Goal: Information Seeking & Learning: Check status

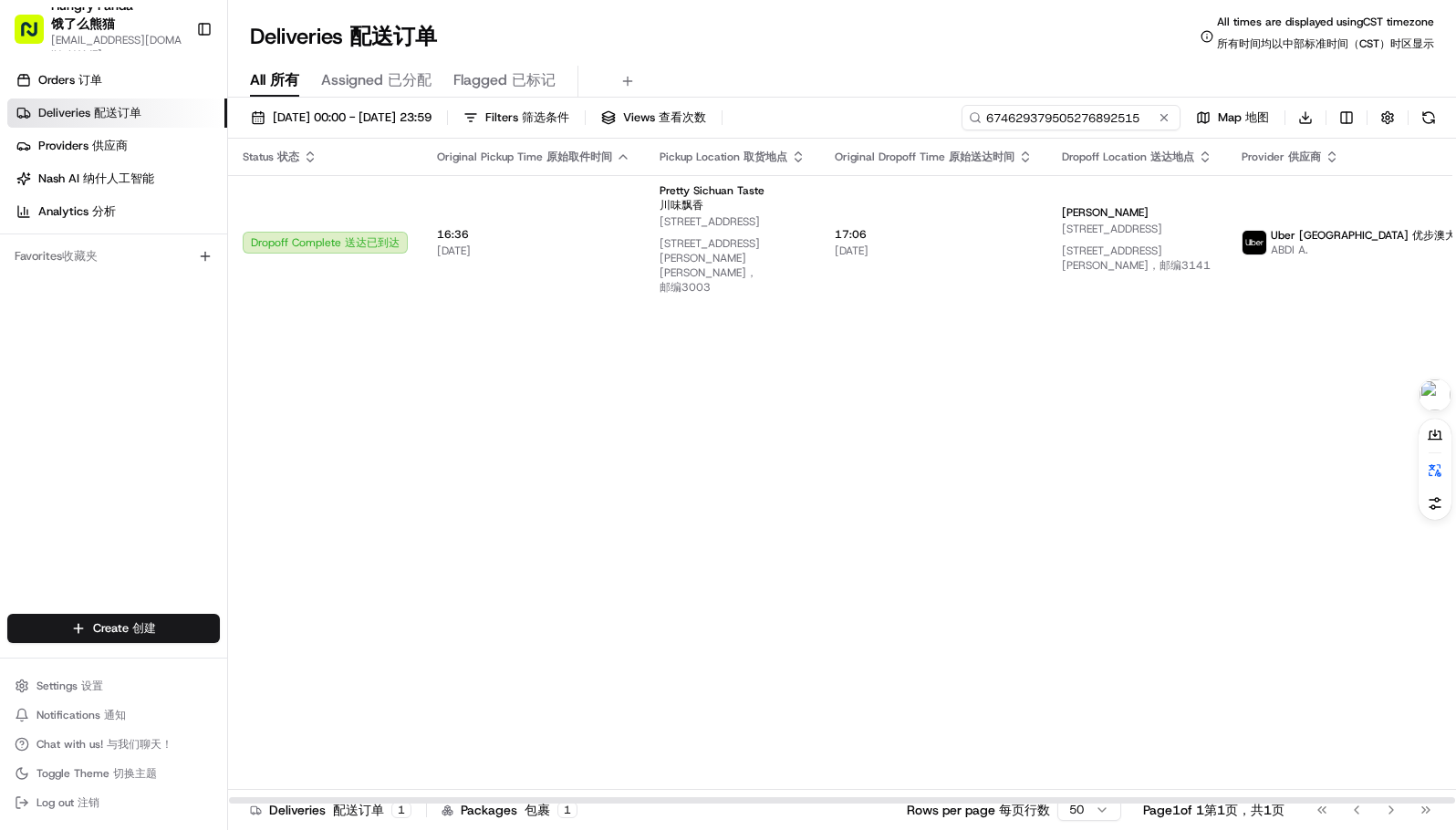
drag, startPoint x: 0, startPoint y: 0, endPoint x: 1078, endPoint y: 114, distance: 1084.0
click at [1078, 114] on input "674629379505276892515" at bounding box center [1071, 118] width 219 height 26
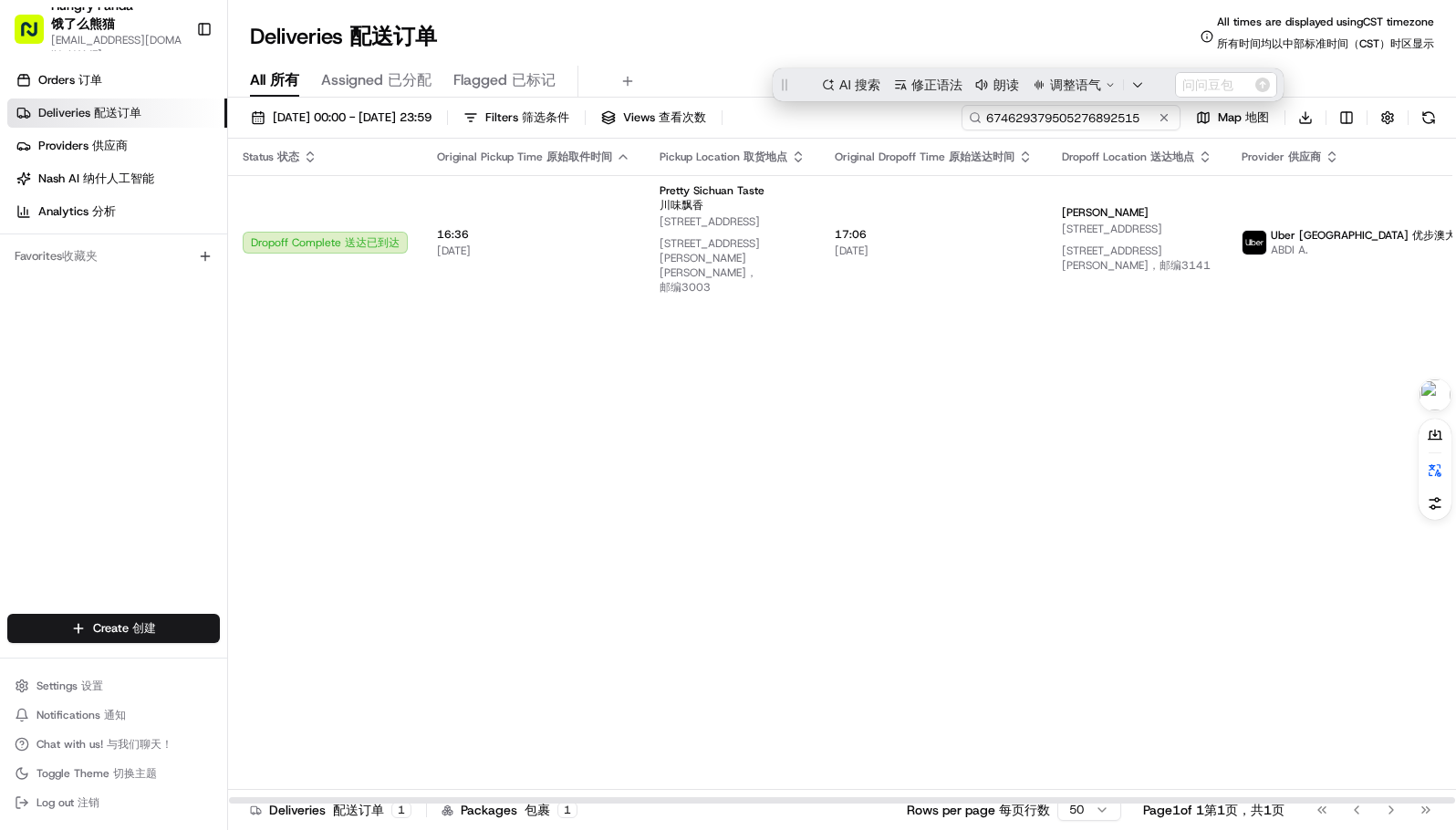
paste input "8647218175954748621755"
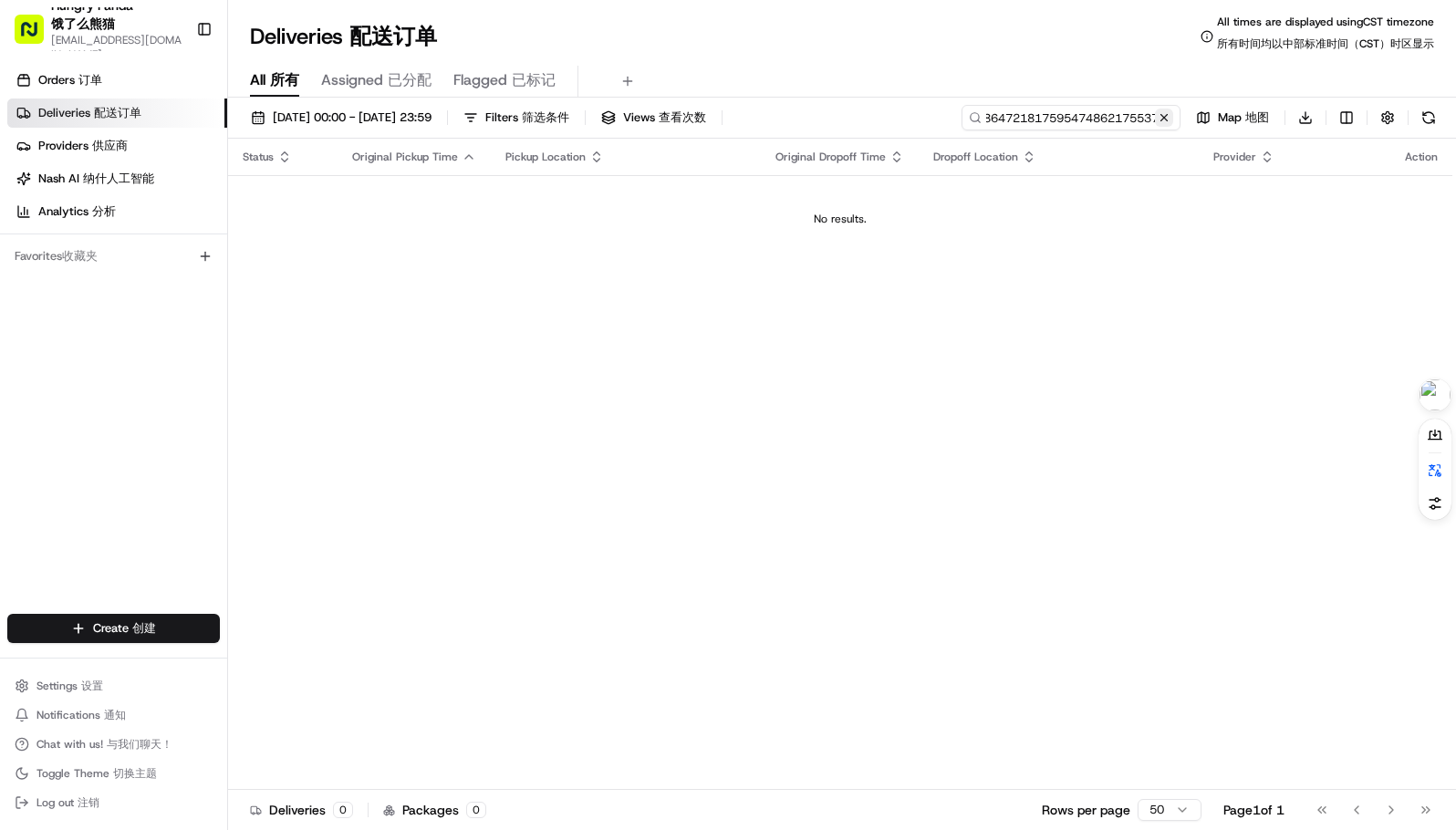
type input "674628647218175954748621755379505276892515"
click at [1167, 111] on button at bounding box center [1164, 118] width 18 height 18
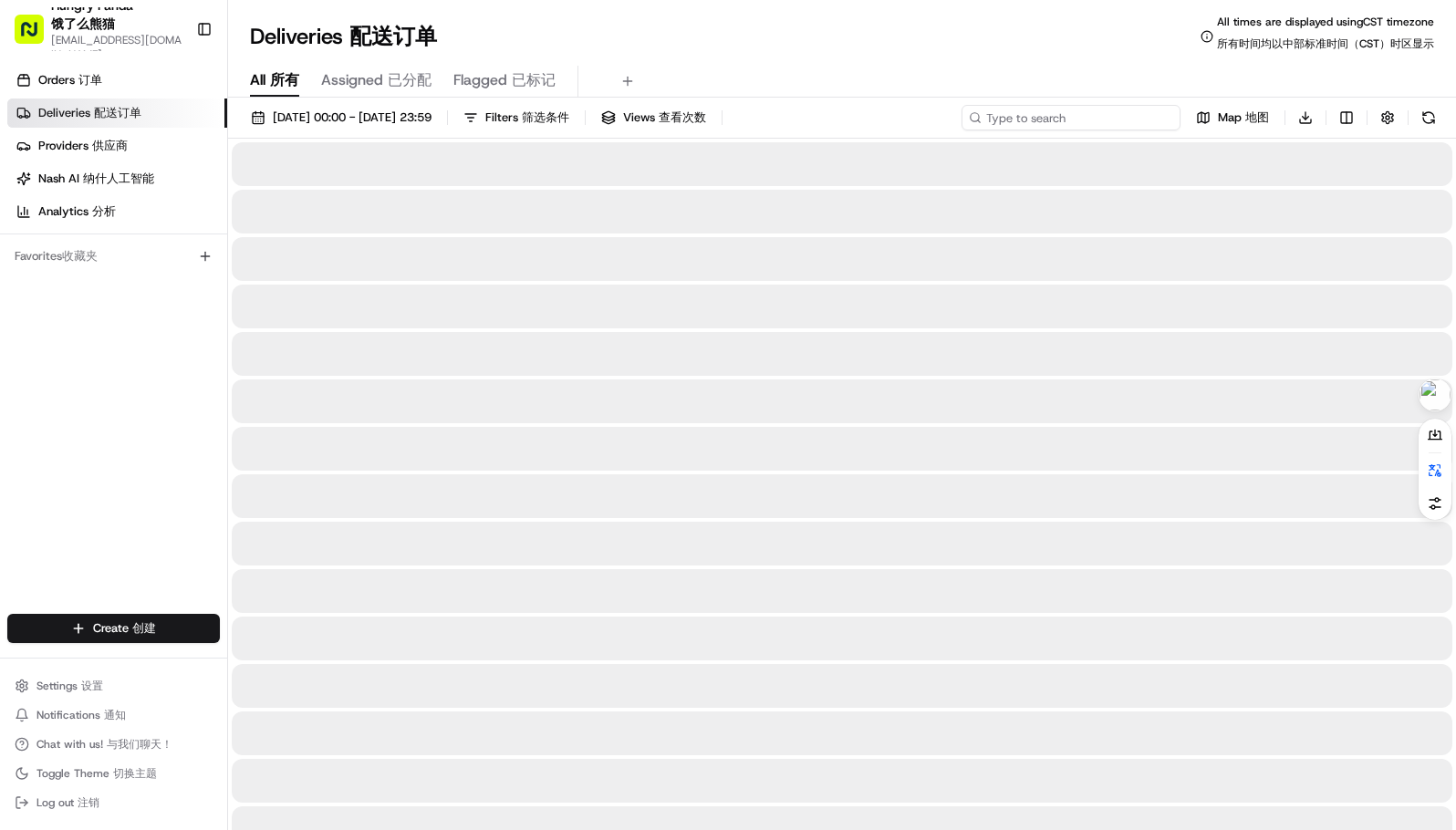
click at [1127, 115] on input at bounding box center [1071, 118] width 219 height 26
paste input "8647218175954748621755"
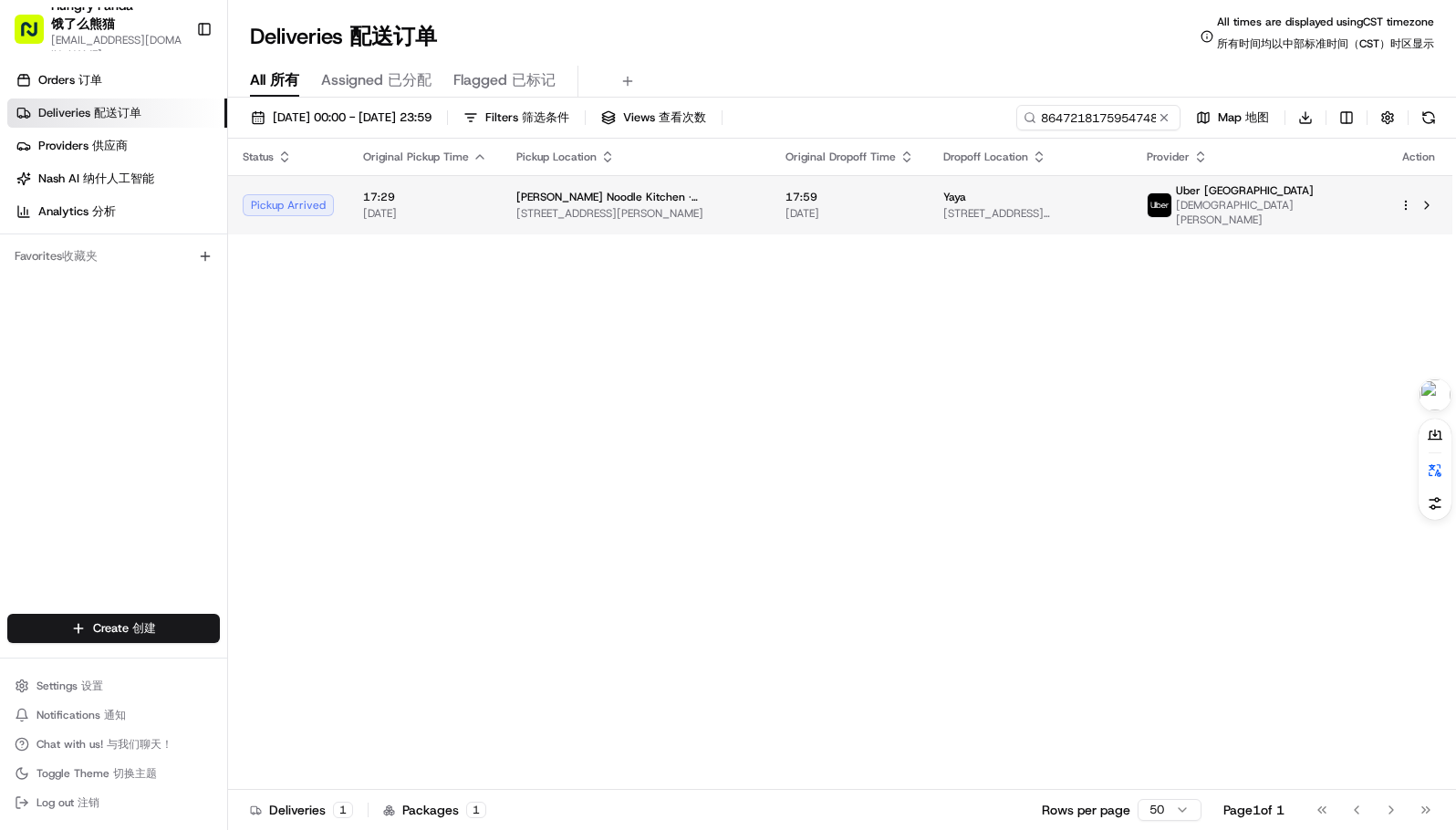
click at [688, 209] on span "[STREET_ADDRESS][PERSON_NAME]" at bounding box center [636, 213] width 240 height 15
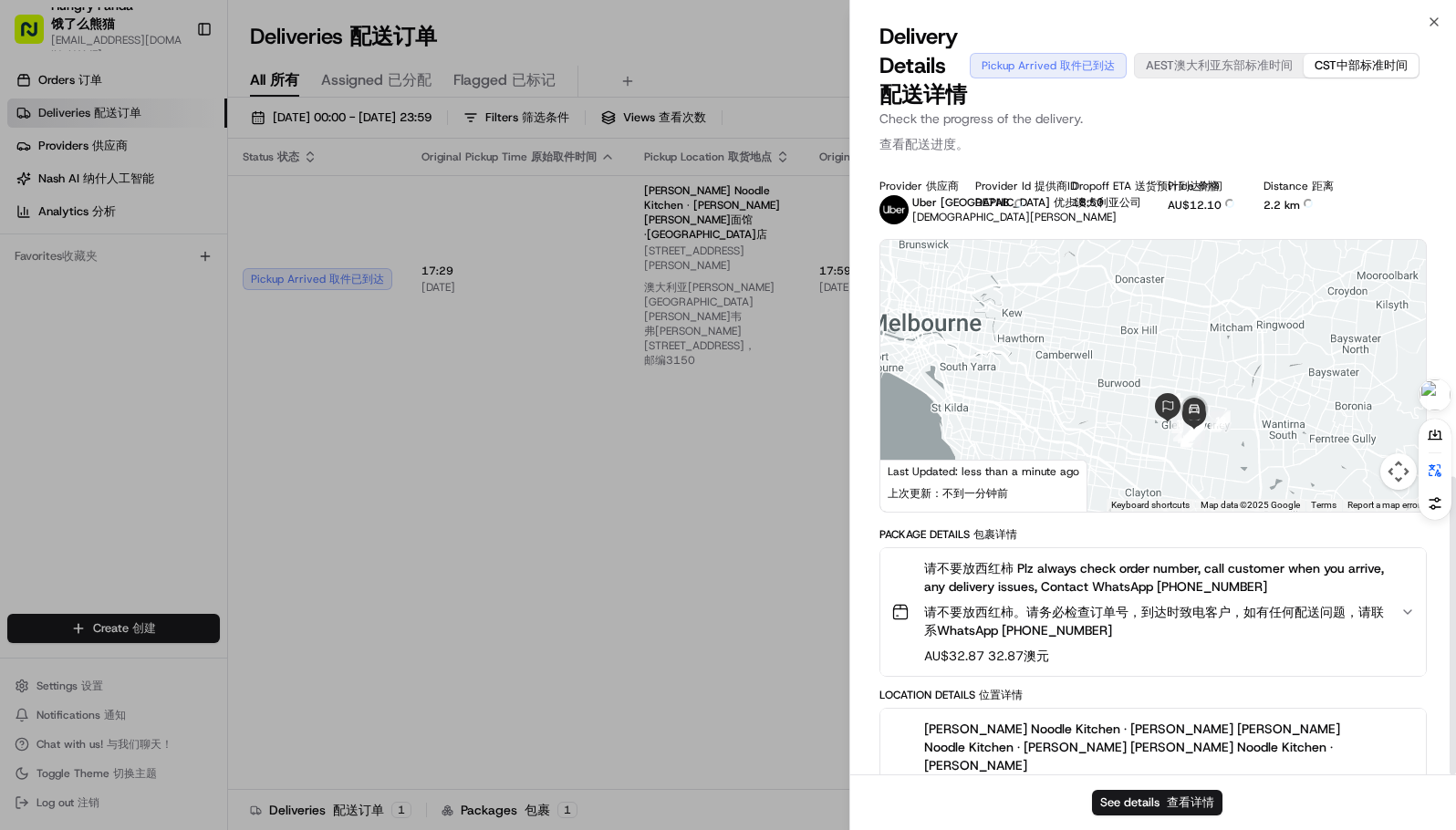
scroll to position [628, 0]
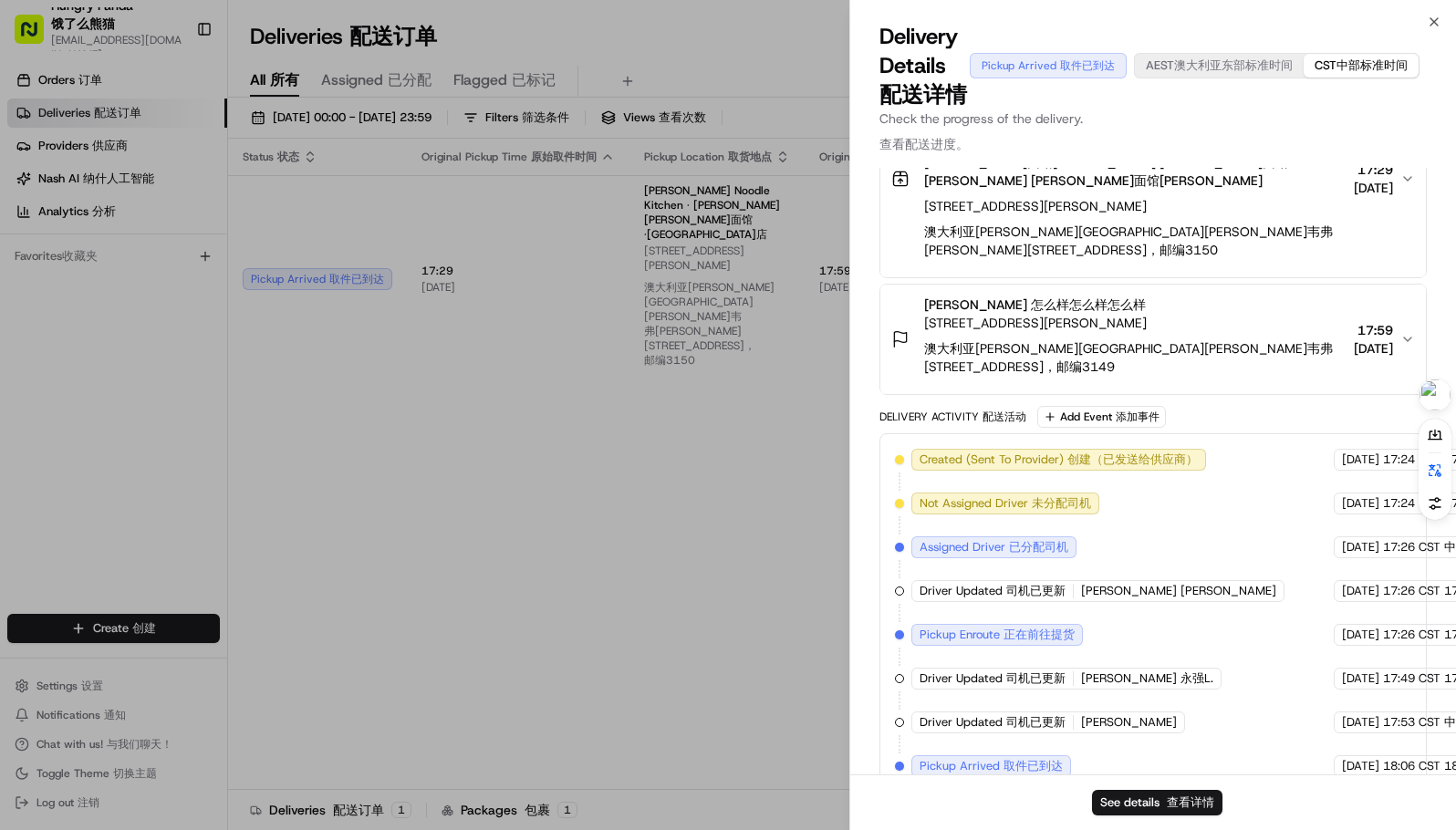
click at [1176, 123] on p "Check the progress of the delivery. Check the progress of the delivery. 查看配送进度。" at bounding box center [1153, 135] width 547 height 51
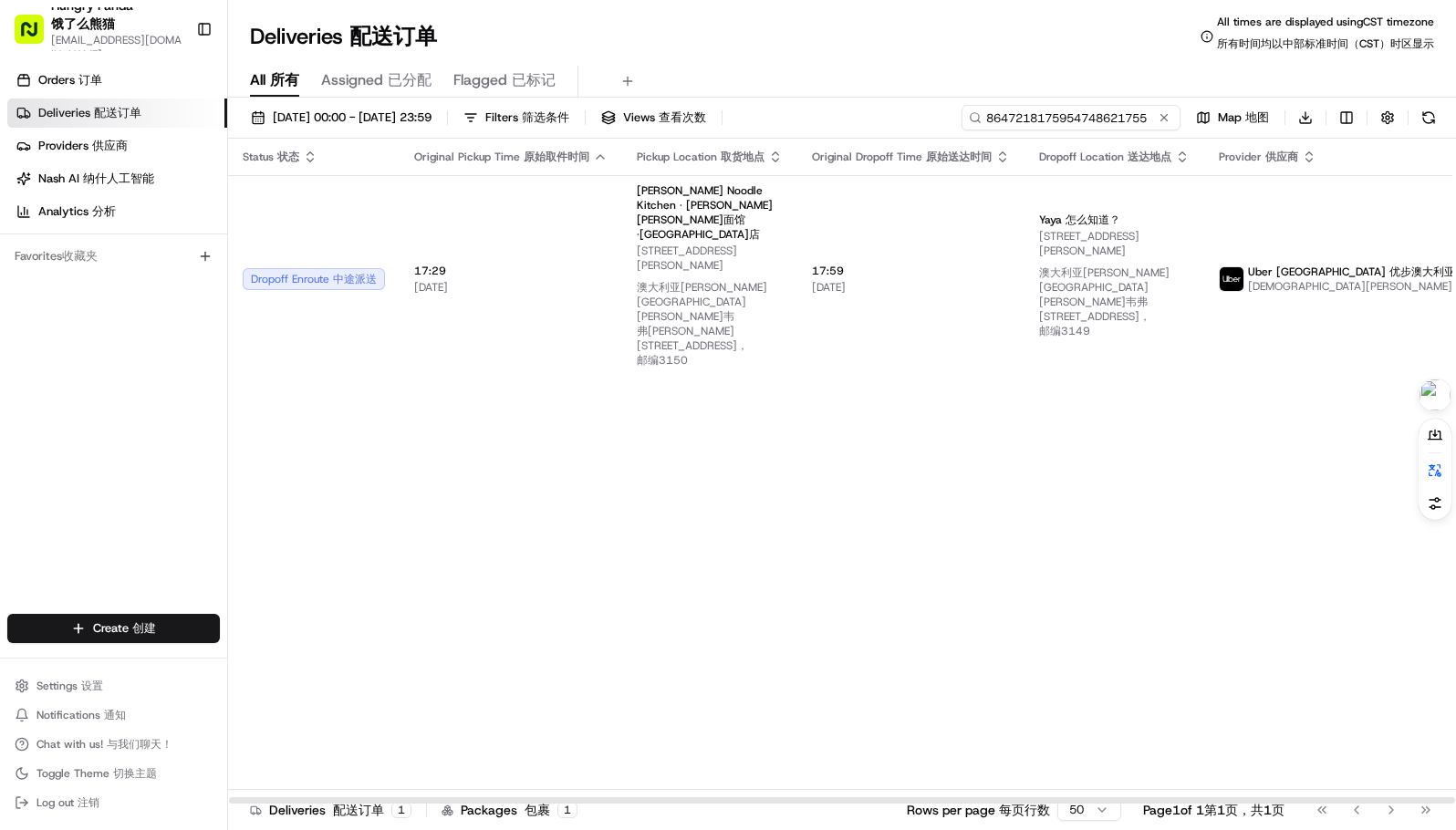
click at [1071, 120] on input "8647218175954748621755" at bounding box center [1071, 118] width 219 height 26
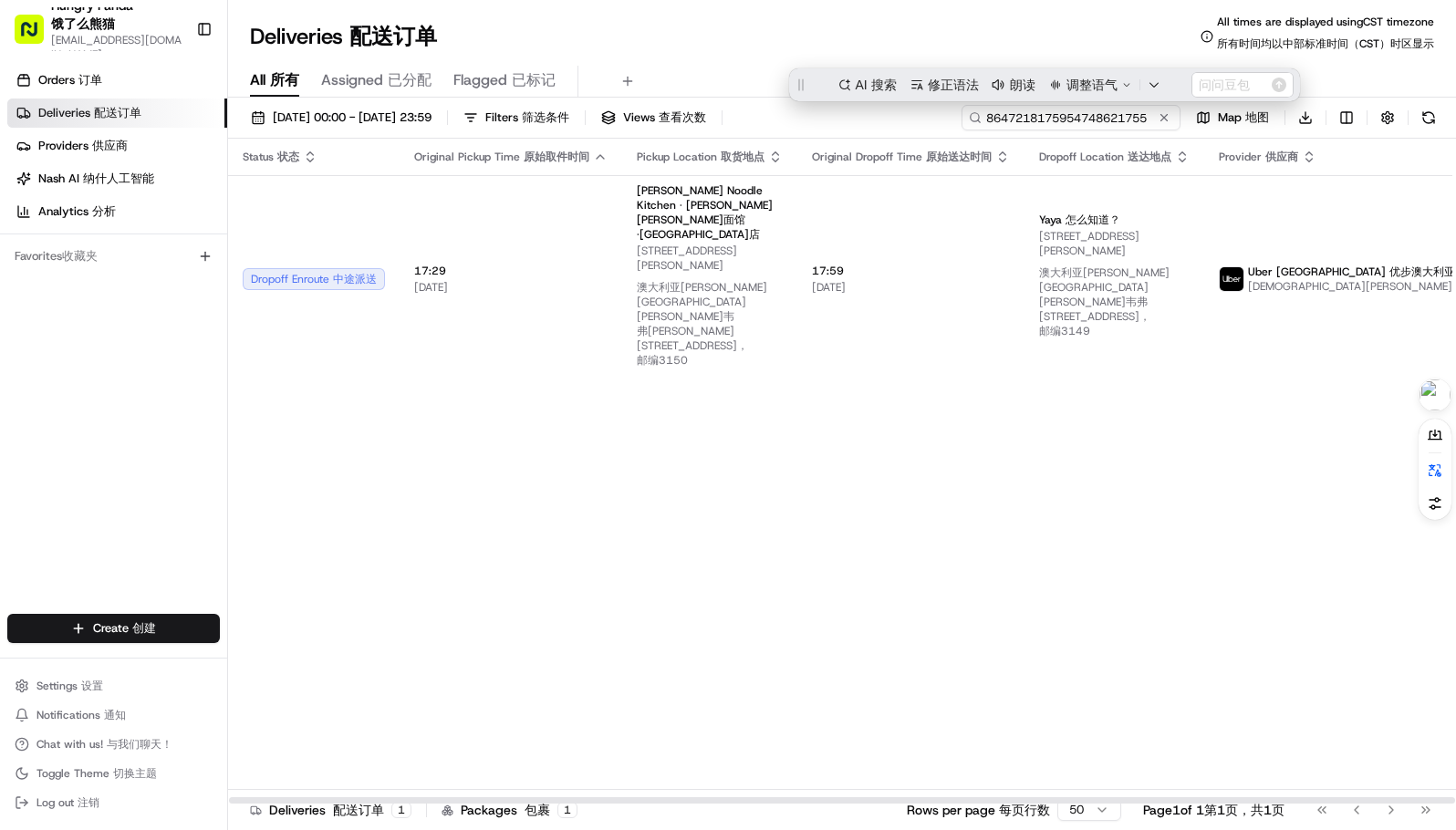
scroll to position [0, 0]
click at [1069, 120] on input "8647218175954748621755" at bounding box center [1071, 118] width 219 height 26
click at [1086, 121] on input "8647218175954748621755" at bounding box center [1071, 118] width 219 height 26
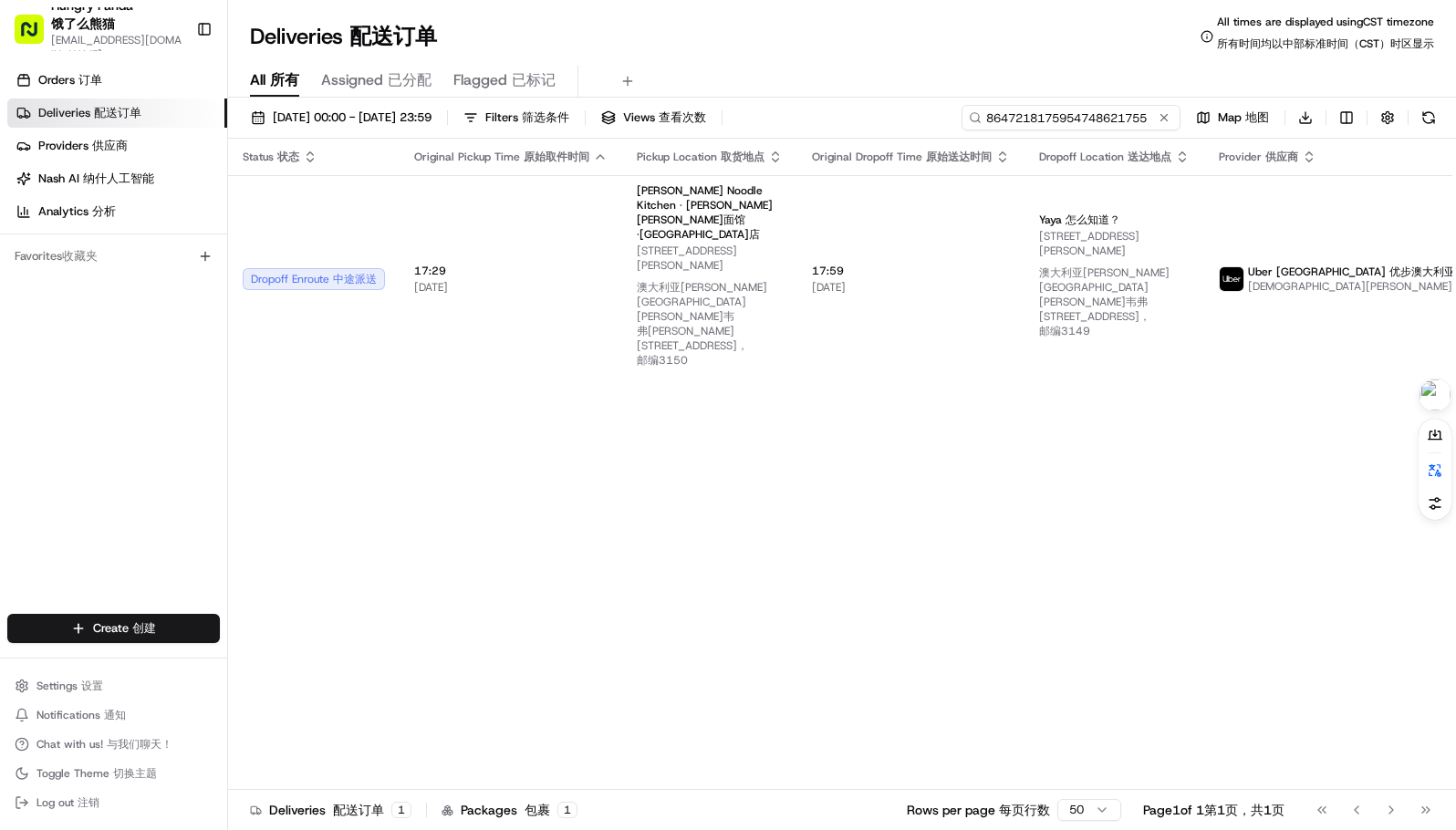
click at [1087, 121] on input "8647218175954748621755" at bounding box center [1071, 118] width 219 height 26
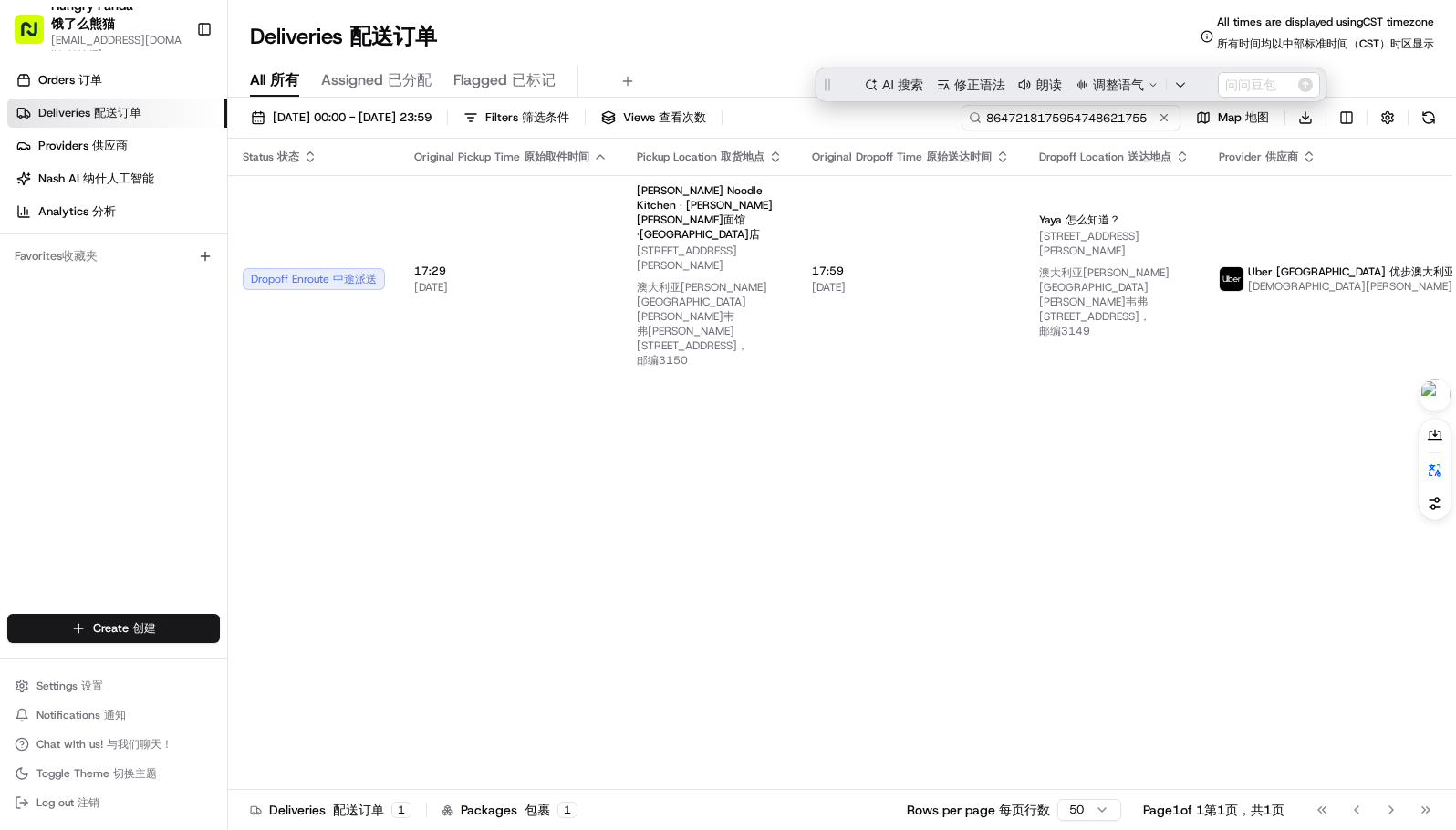
paste input "145220485051775362078"
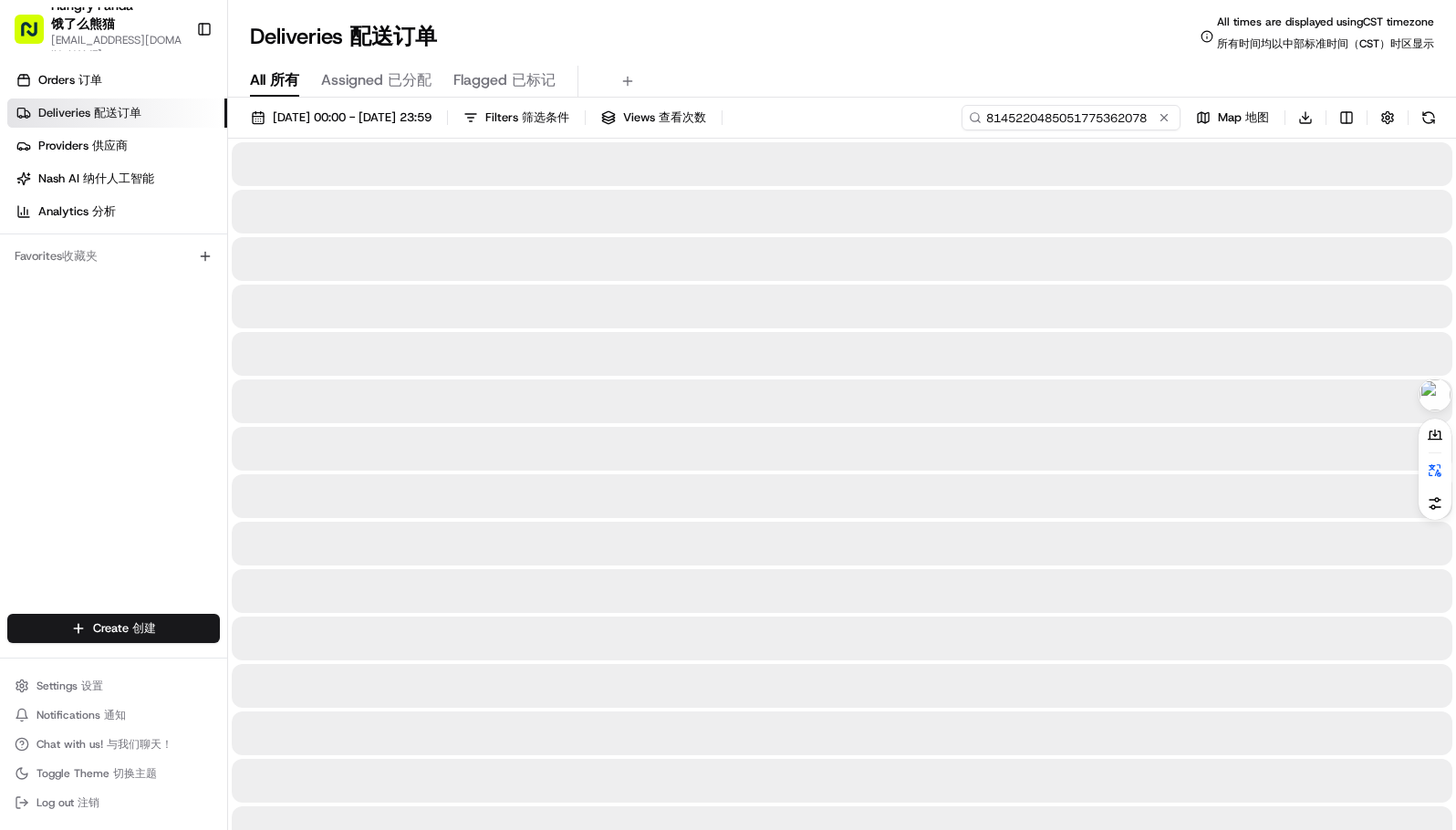
type input "8145220485051775362078"
click at [874, 48] on div "Deliveries Deliveries 配送订单 All times are displayed using CST timezone All times…" at bounding box center [842, 37] width 1228 height 44
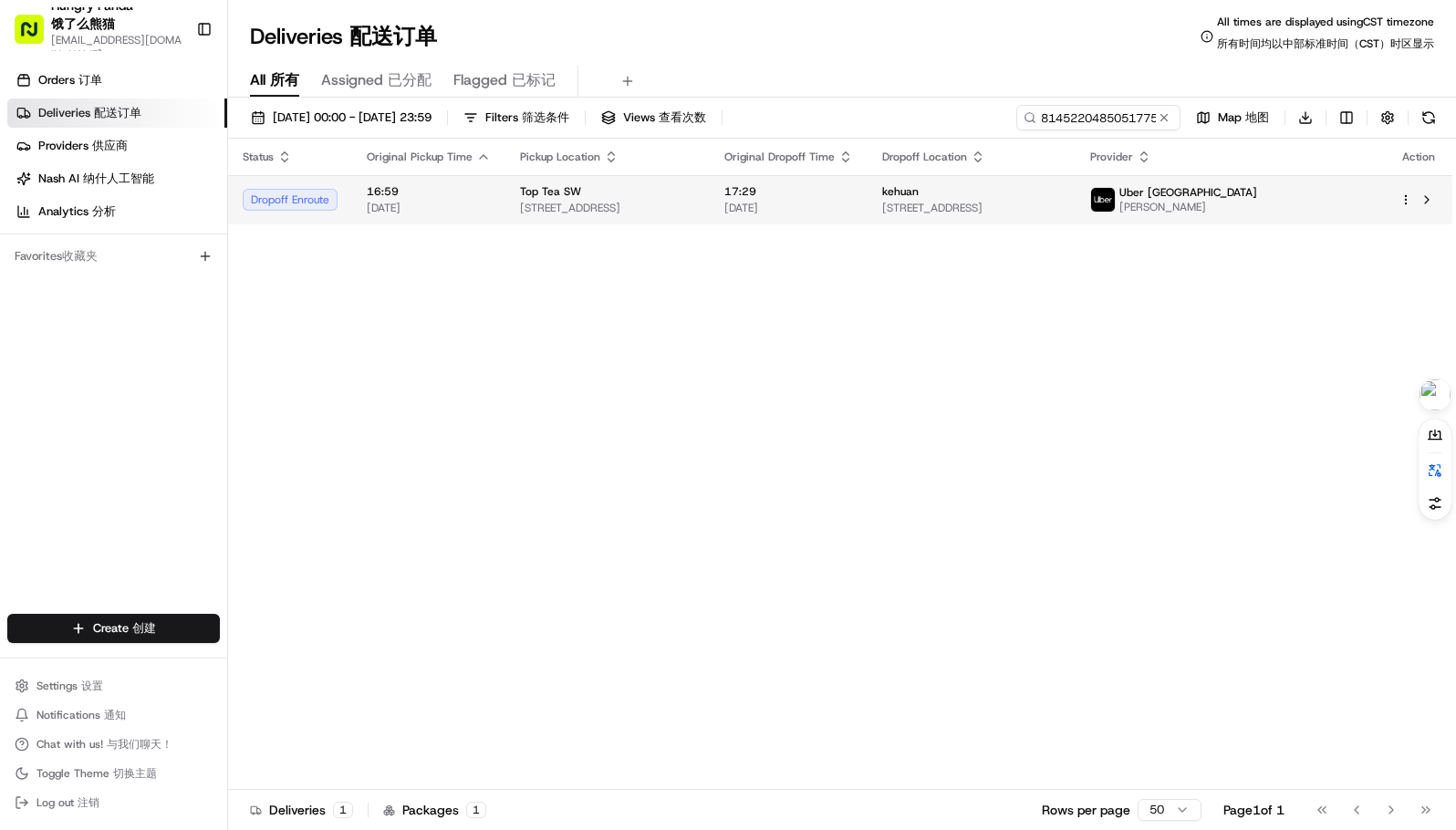
click at [853, 208] on span "[DATE]" at bounding box center [788, 208] width 129 height 15
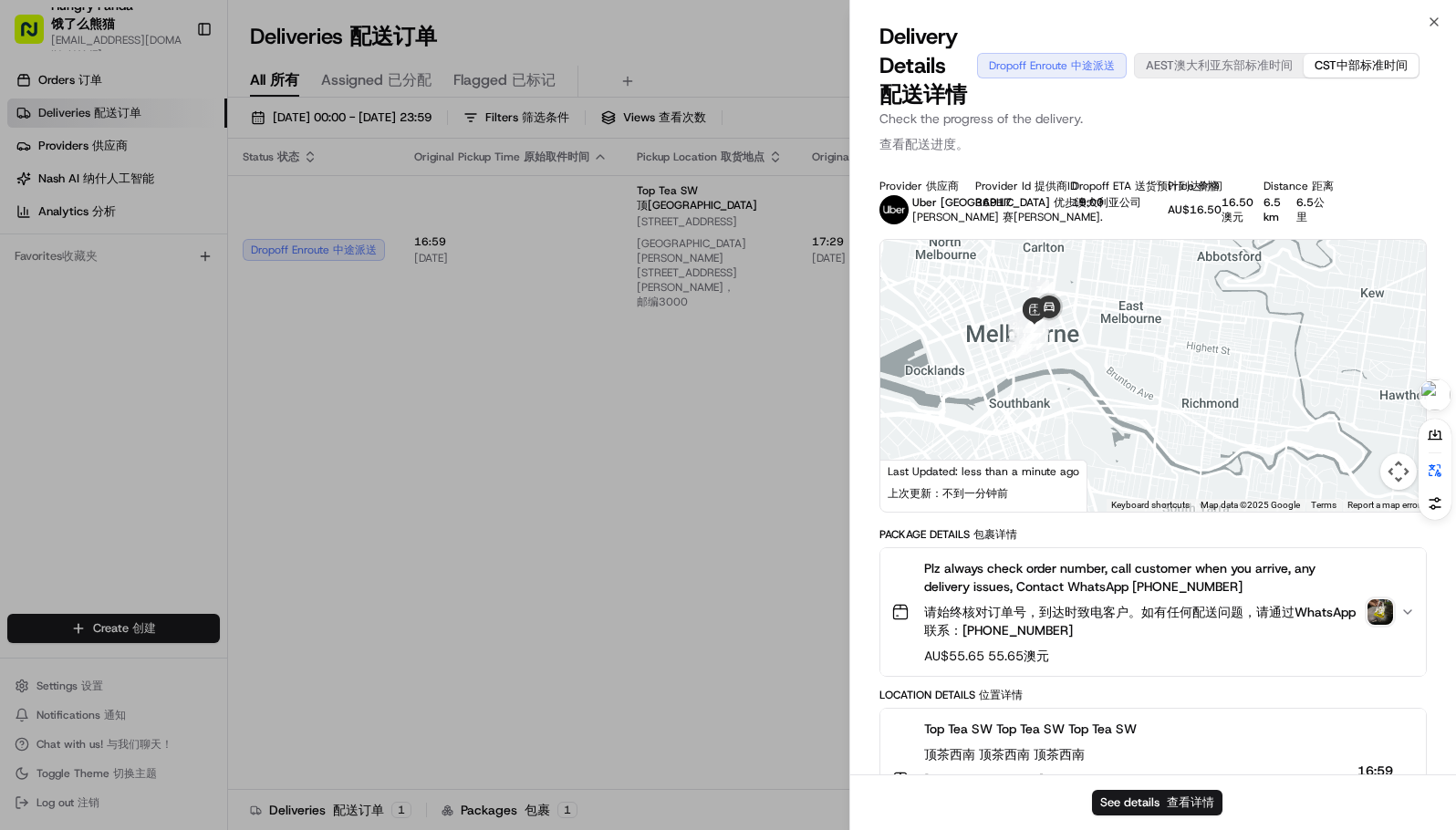
drag, startPoint x: 1120, startPoint y: 377, endPoint x: 1214, endPoint y: 316, distance: 112.1
click at [1214, 316] on div at bounding box center [1153, 376] width 546 height 272
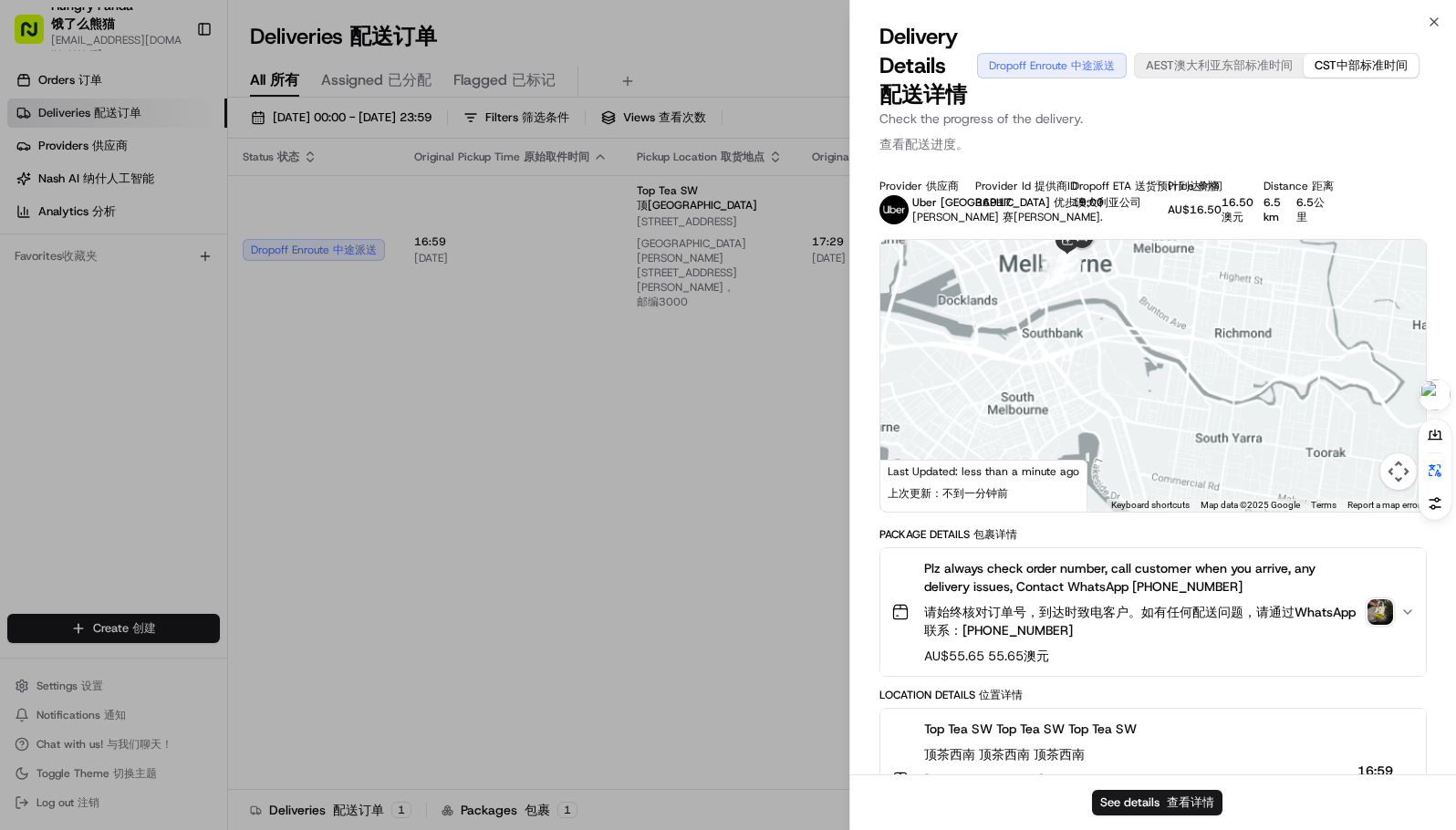
drag, startPoint x: 1182, startPoint y: 331, endPoint x: 1177, endPoint y: 300, distance: 31.4
click at [1176, 297] on div at bounding box center [1153, 376] width 546 height 272
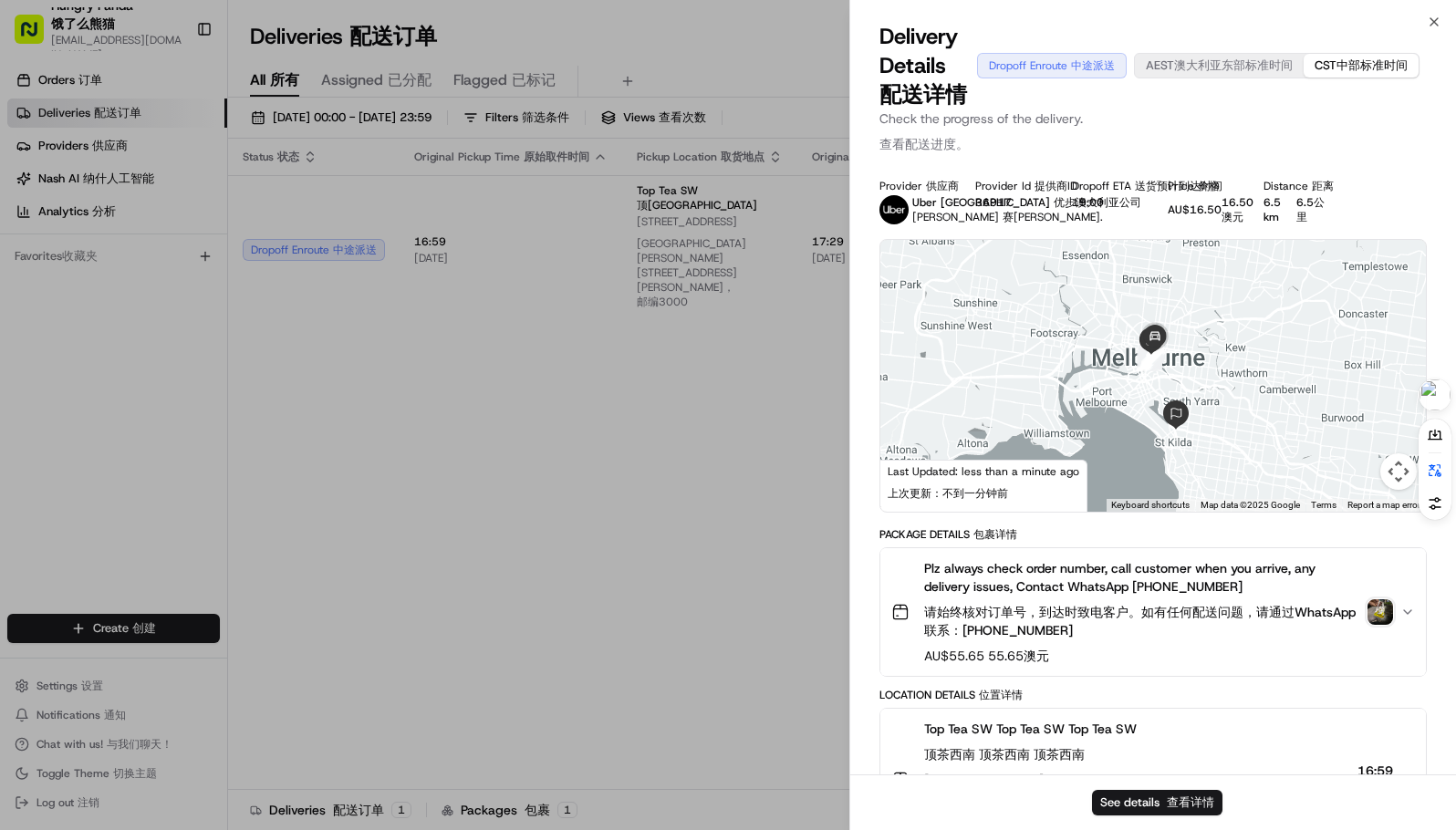
drag, startPoint x: 1215, startPoint y: 414, endPoint x: 1179, endPoint y: 370, distance: 56.9
click at [1188, 356] on div at bounding box center [1153, 376] width 546 height 272
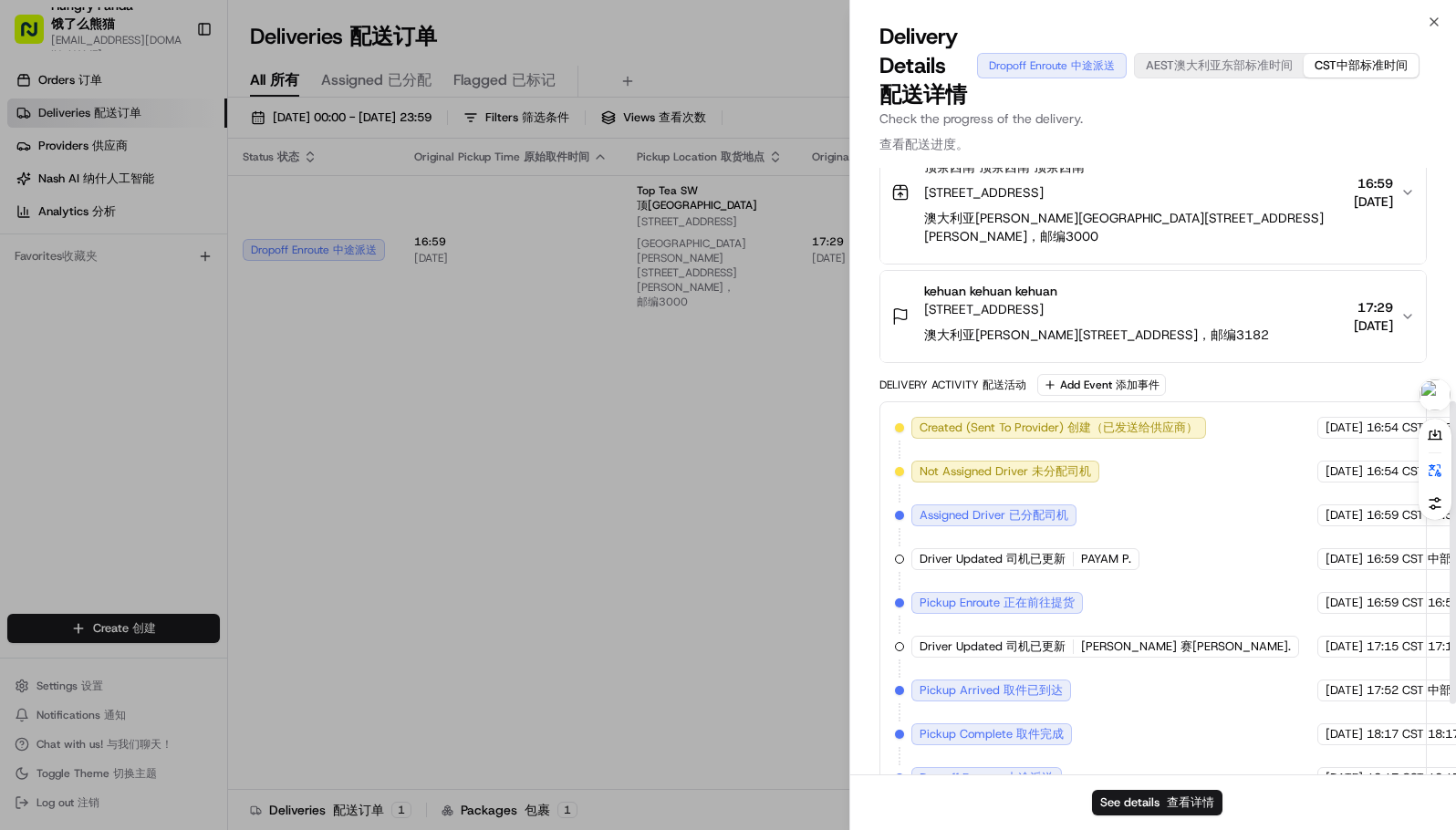
scroll to position [611, 0]
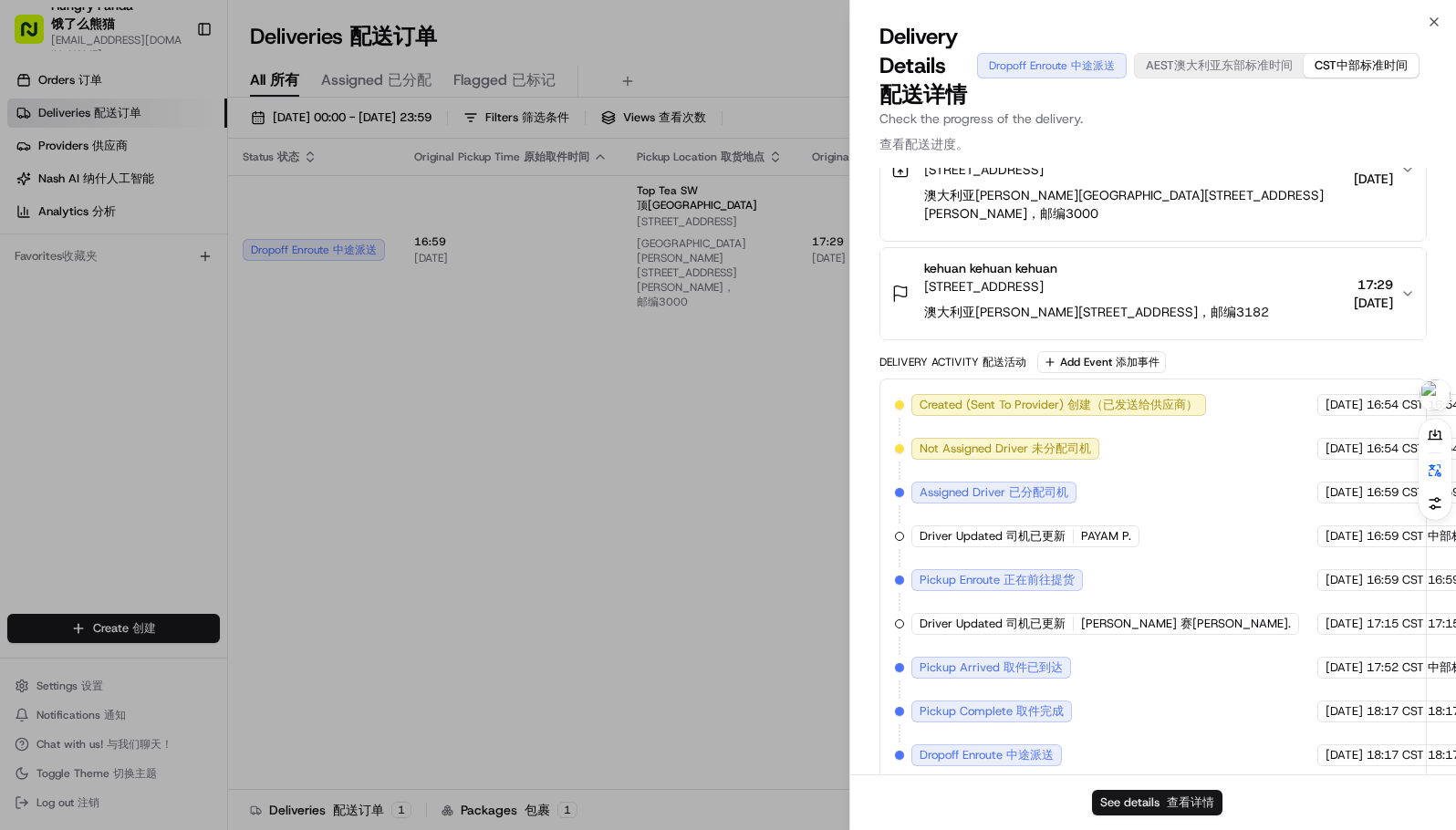
click at [1167, 794] on button "See details See details 查看详情" at bounding box center [1157, 803] width 131 height 26
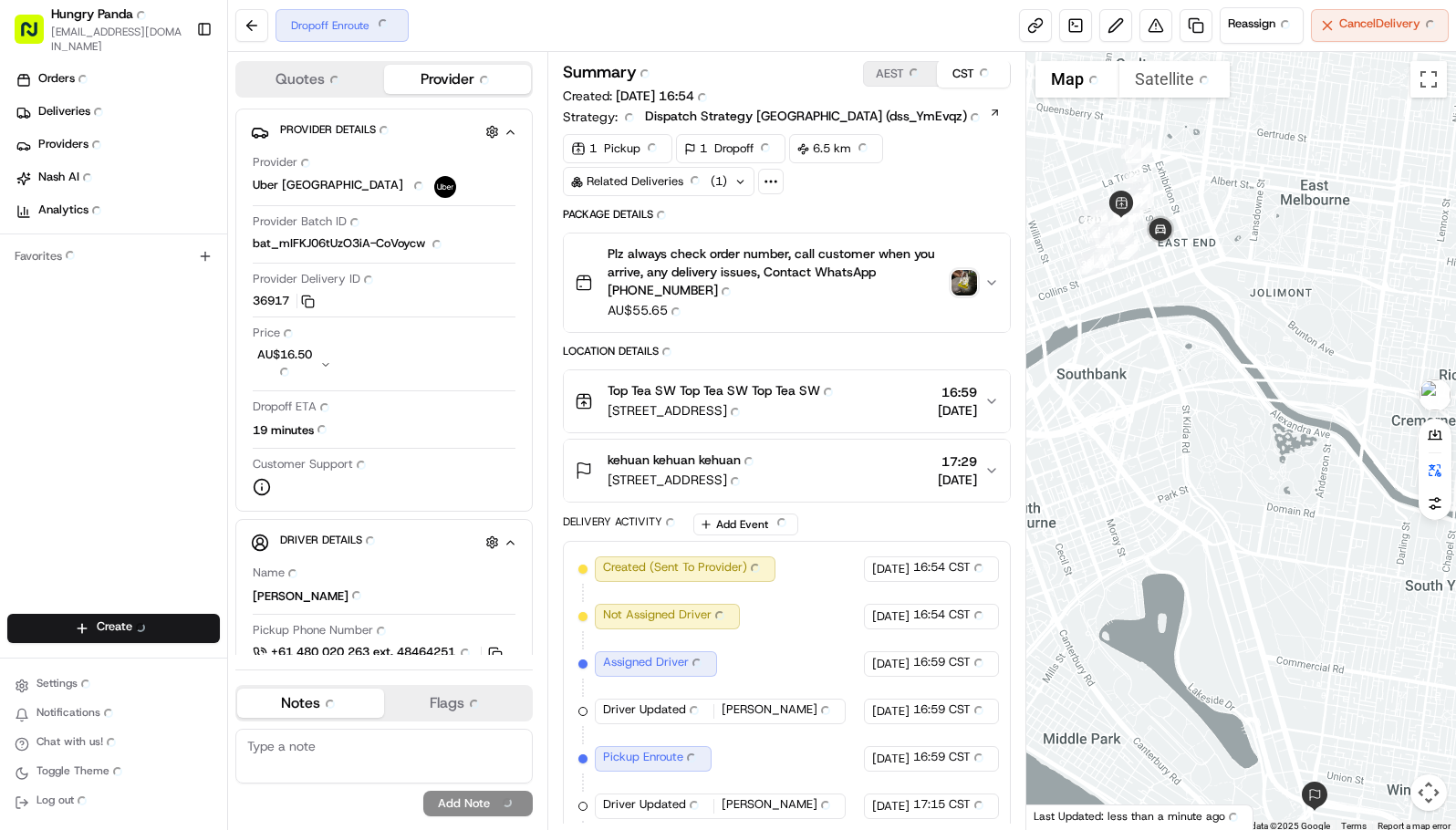
drag, startPoint x: 1209, startPoint y: 335, endPoint x: 1199, endPoint y: 378, distance: 44.1
click at [1195, 397] on div at bounding box center [1241, 442] width 430 height 781
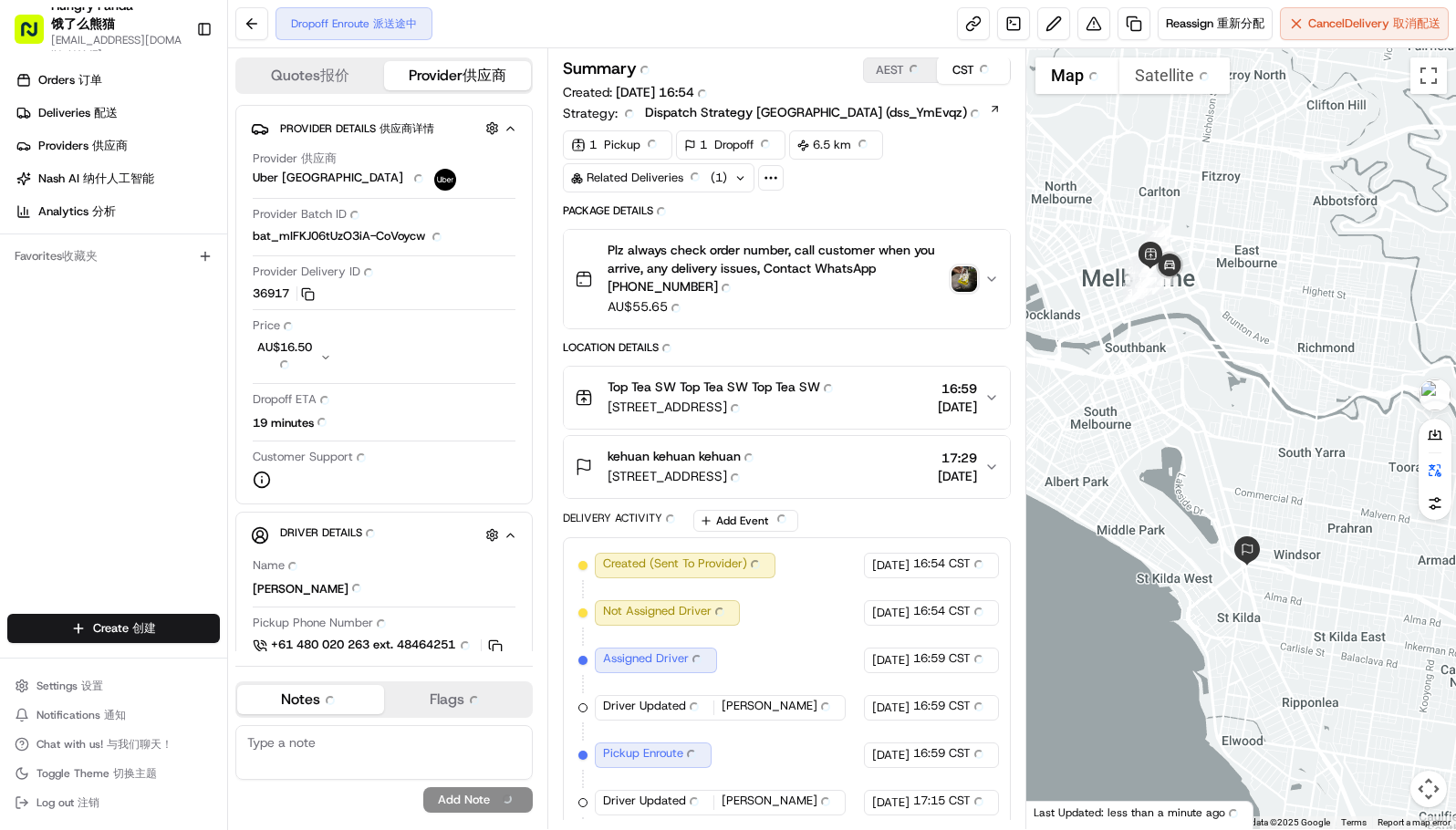
click at [1205, 353] on div at bounding box center [1241, 438] width 430 height 781
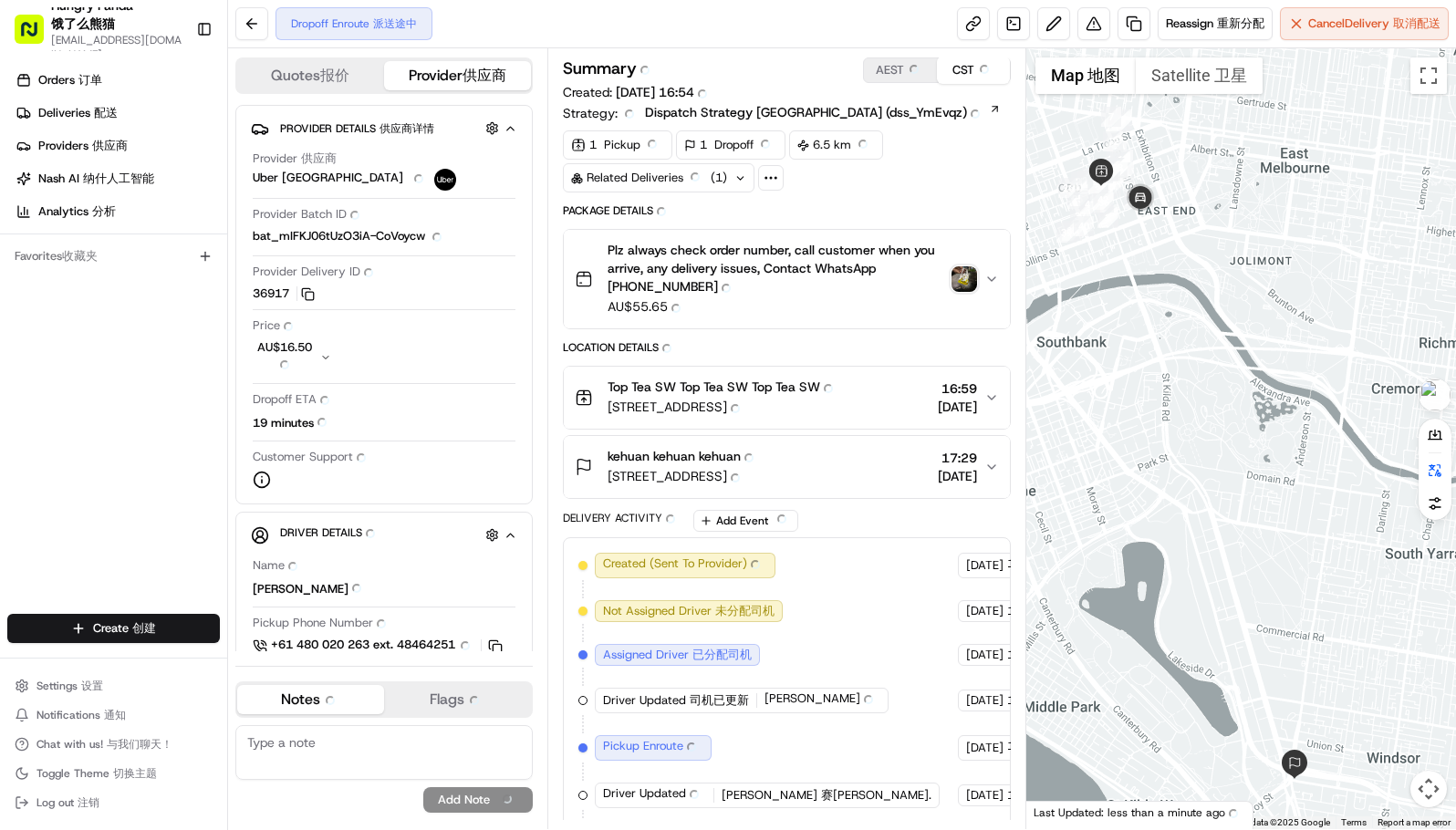
click at [1206, 345] on div at bounding box center [1241, 438] width 430 height 781
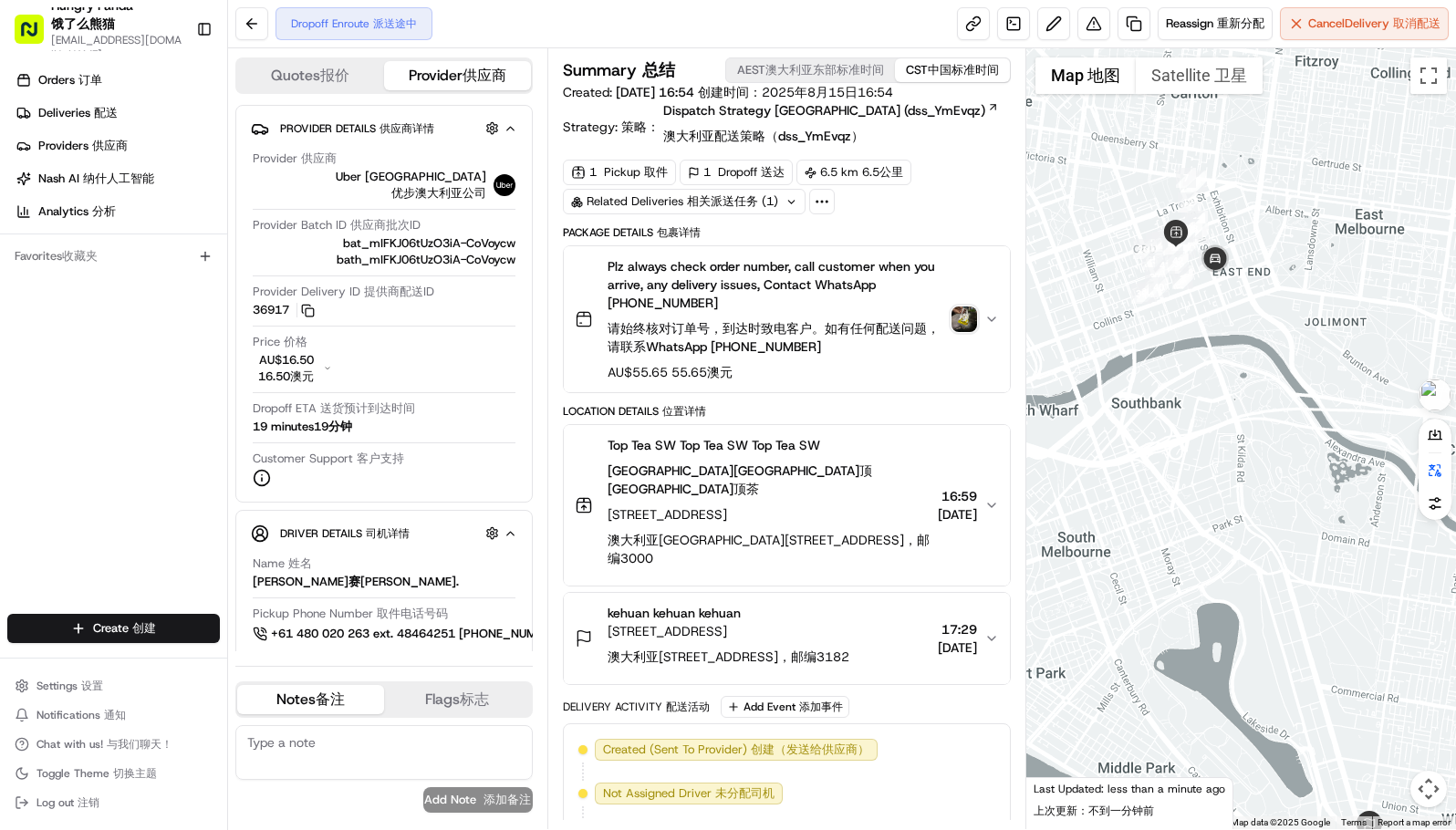
drag, startPoint x: 1215, startPoint y: 325, endPoint x: 1230, endPoint y: 330, distance: 15.8
click at [1230, 330] on div at bounding box center [1241, 438] width 430 height 781
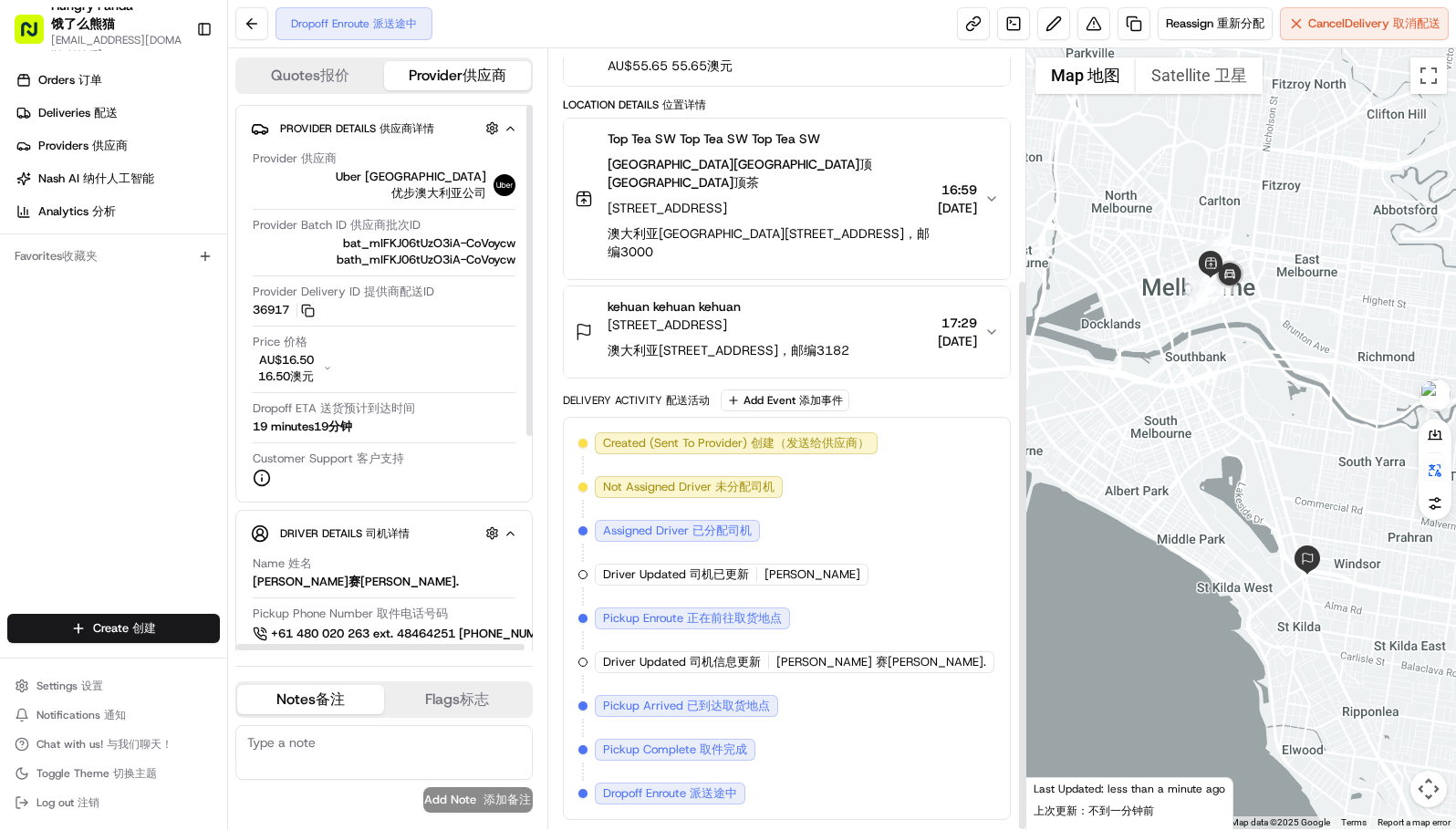
scroll to position [325, 0]
click at [551, 363] on div "Summary Summary 总结 AEST AEST 澳大利亚东部标准时间 CST CST 中国标准时间 Created: 15/08/2025 16:5…" at bounding box center [787, 438] width 479 height 781
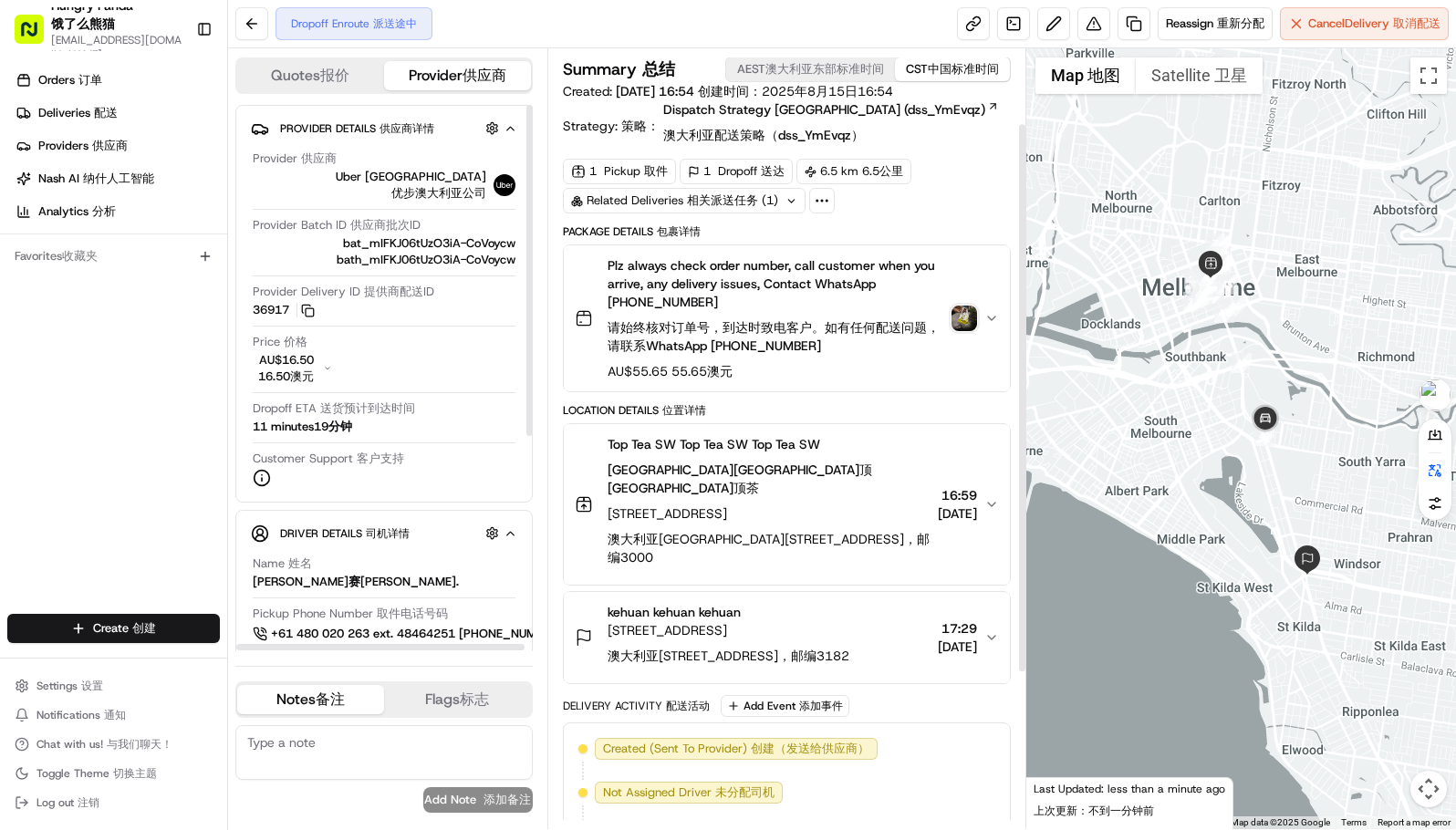
scroll to position [0, 0]
click at [182, 327] on div "Orders Orders 订单 Deliveries Deliveries 配送 Providers Providers 供应商 Nash AI Nash …" at bounding box center [114, 342] width 227 height 567
click at [242, 23] on button at bounding box center [251, 23] width 33 height 33
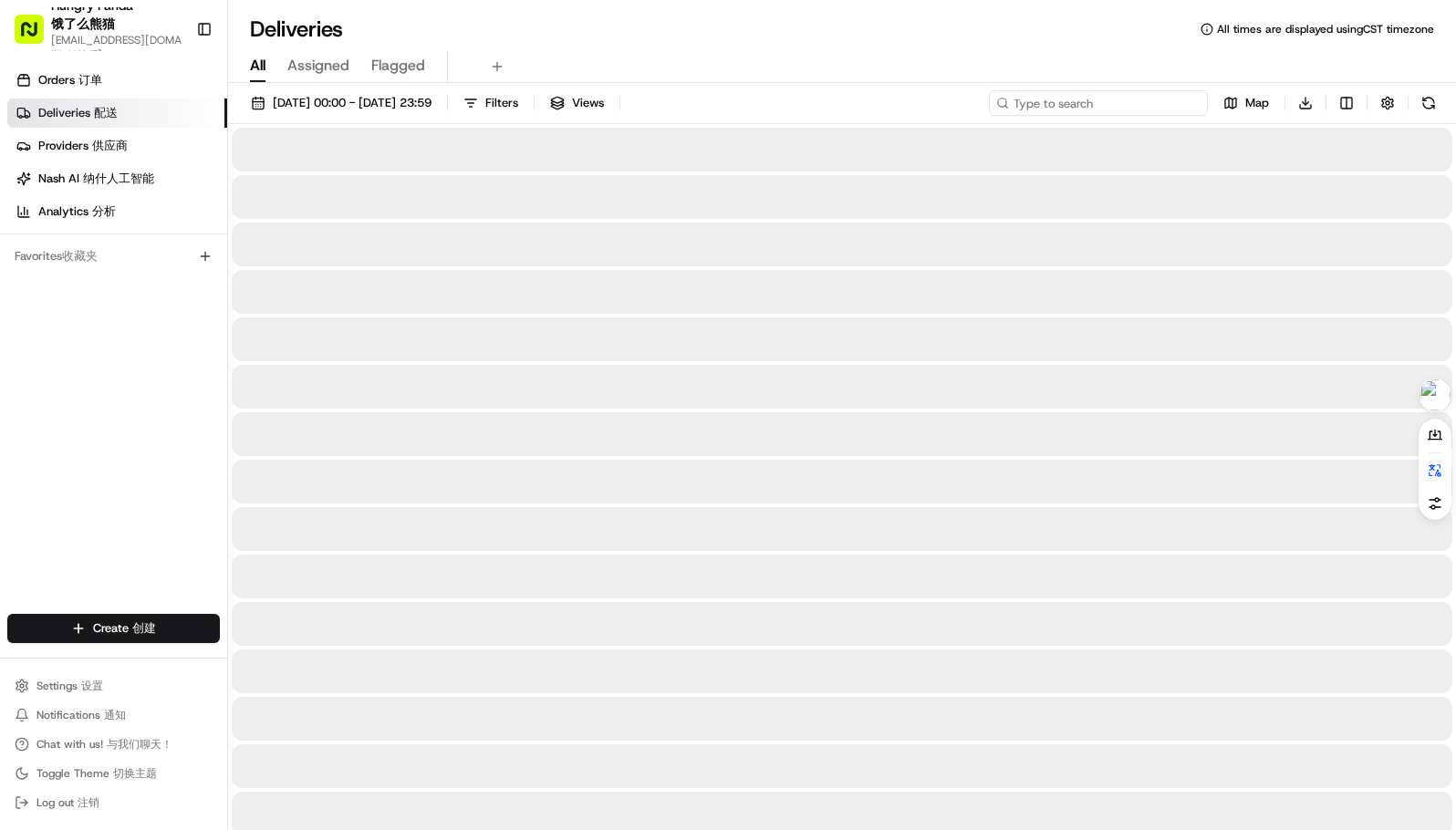
click at [1103, 96] on input at bounding box center [1099, 104] width 219 height 26
paste input "674425641515873183386"
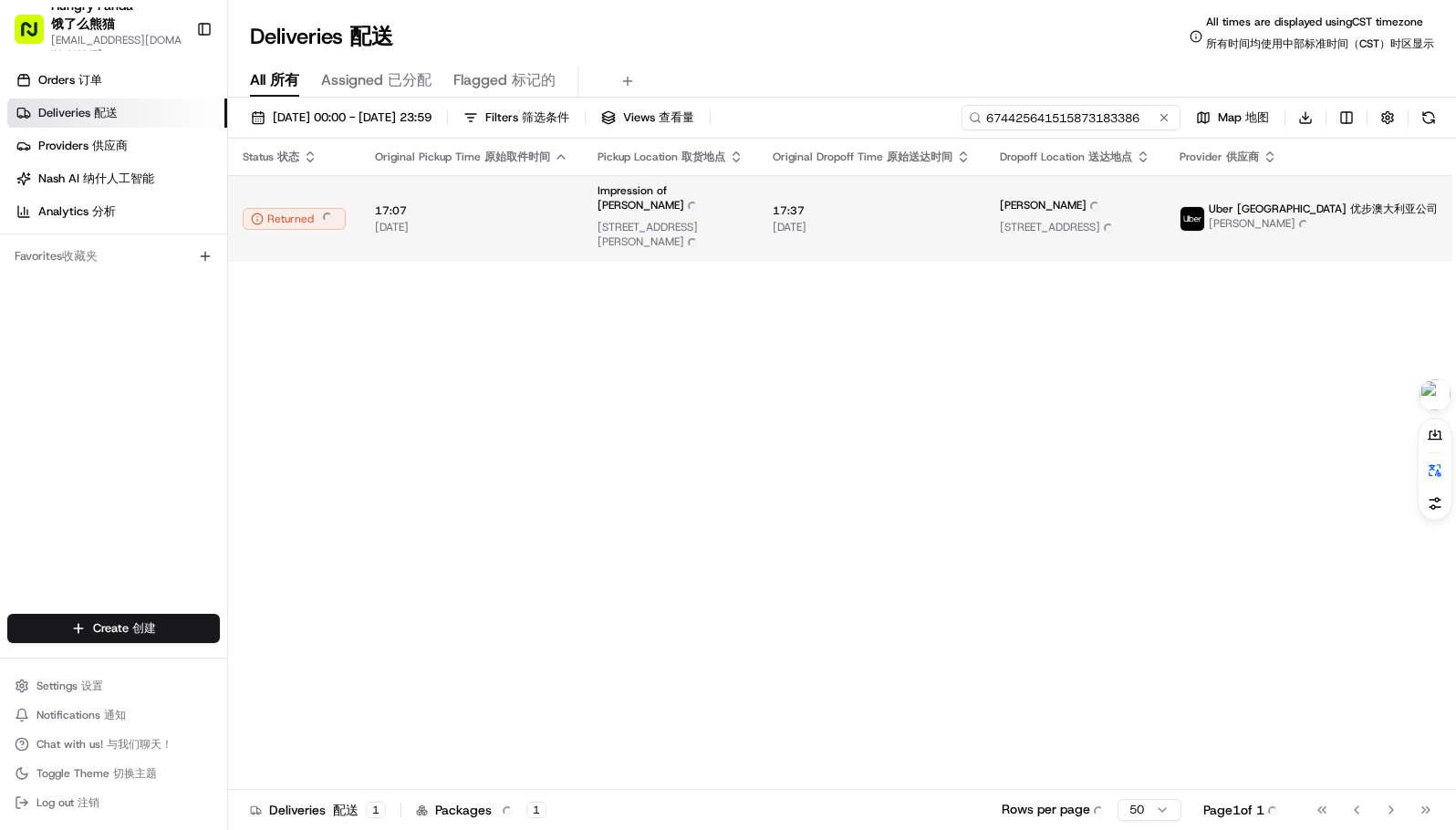
type input "674425641515873183386"
click at [688, 203] on span "Impression of Hunan · Glen Impression of Hunan · Glen" at bounding box center [670, 201] width 146 height 35
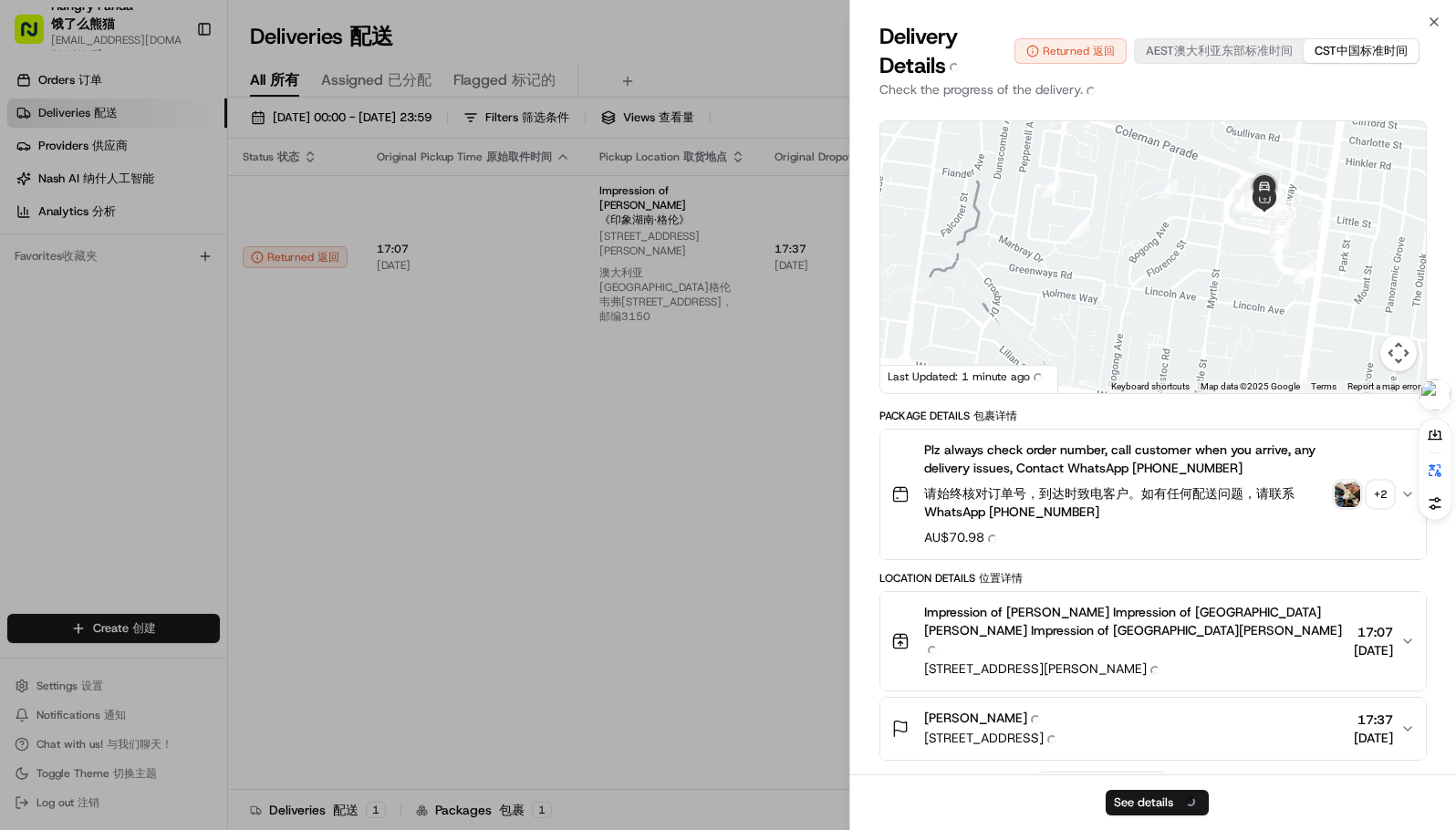
scroll to position [91, 0]
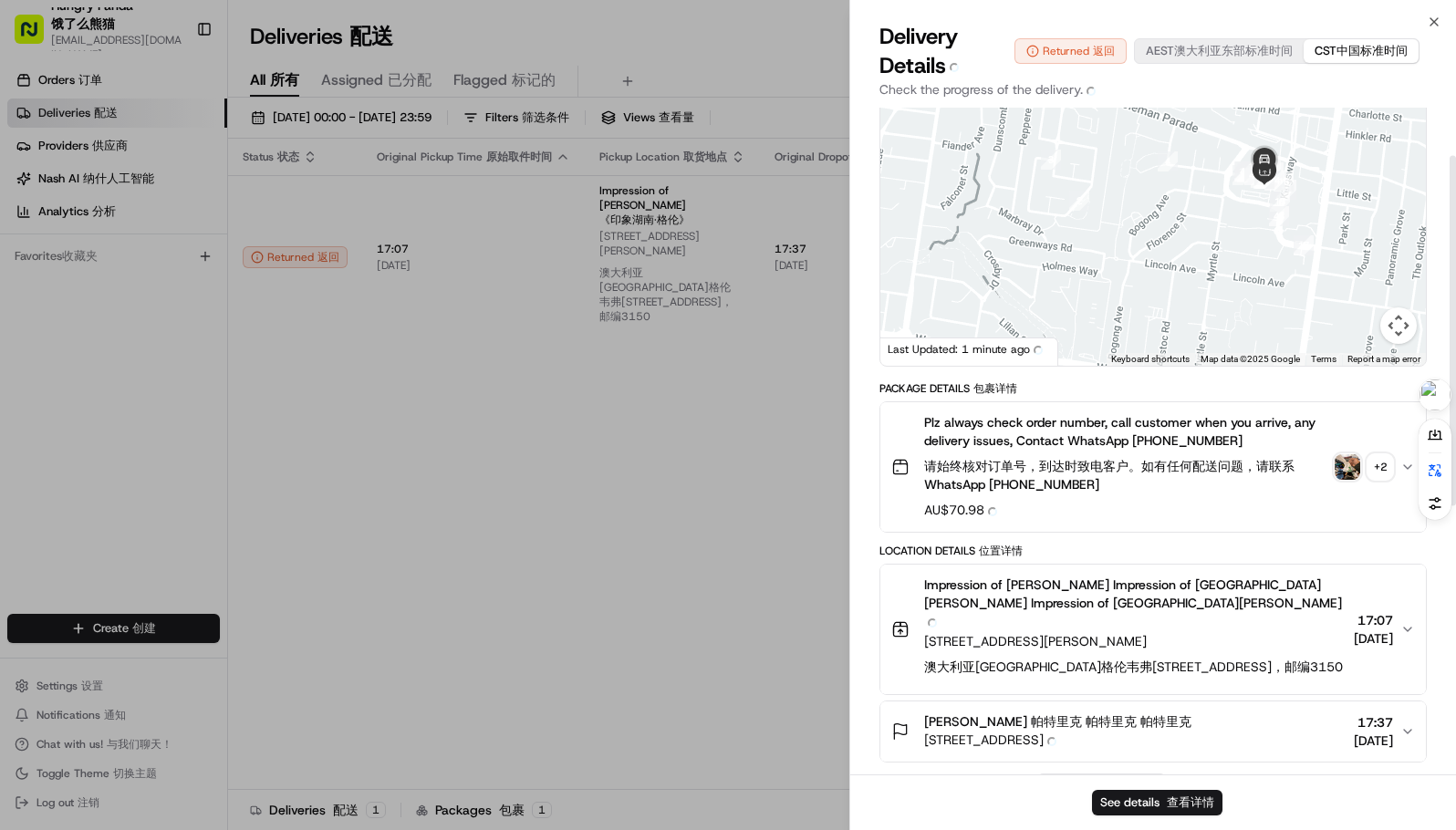
click at [1343, 471] on img "button" at bounding box center [1347, 468] width 26 height 26
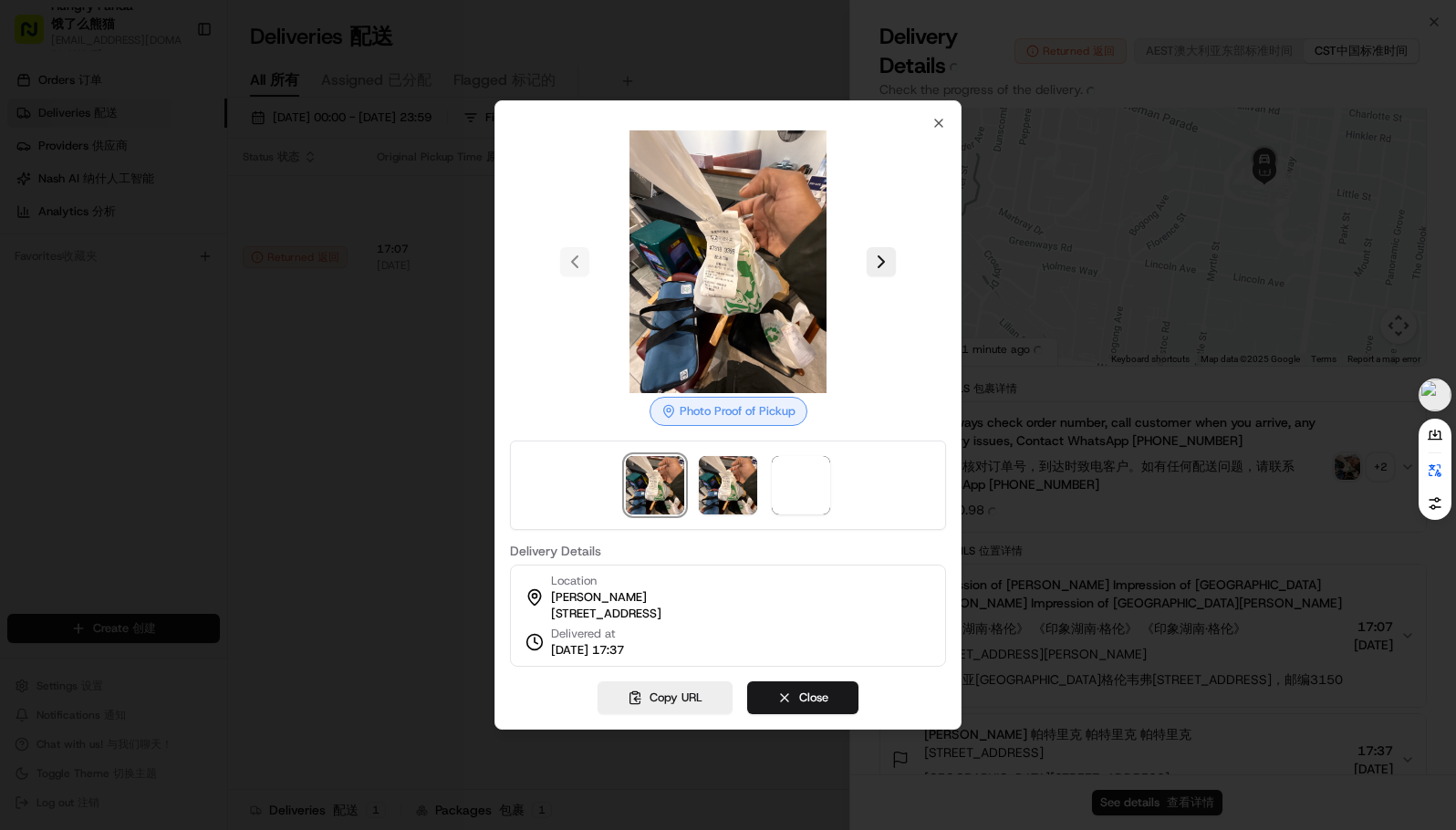
scroll to position [86, 0]
click at [877, 249] on button at bounding box center [881, 261] width 29 height 29
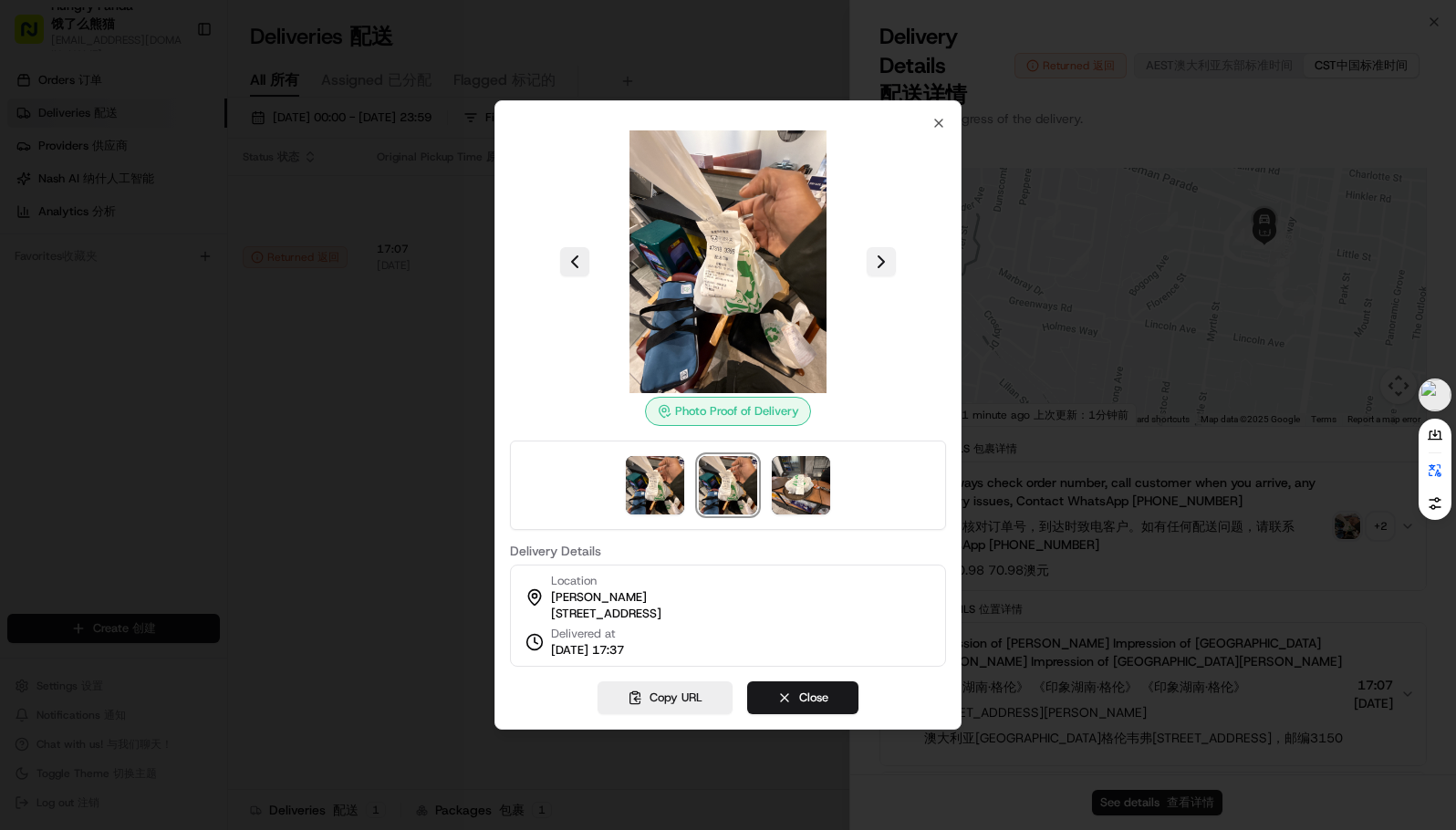
click at [883, 248] on div at bounding box center [727, 261] width 436 height 262
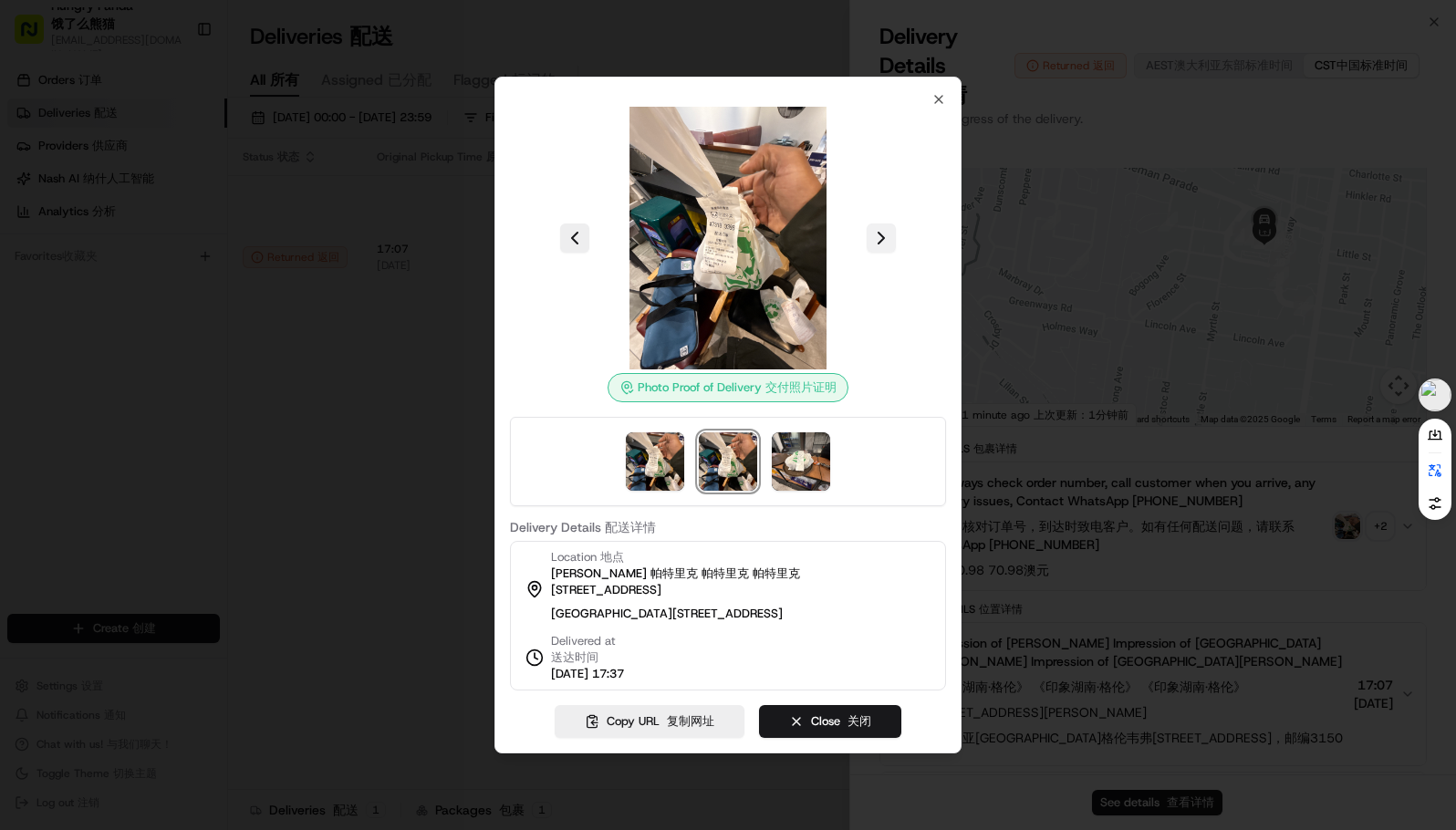
click at [883, 230] on button at bounding box center [881, 237] width 29 height 29
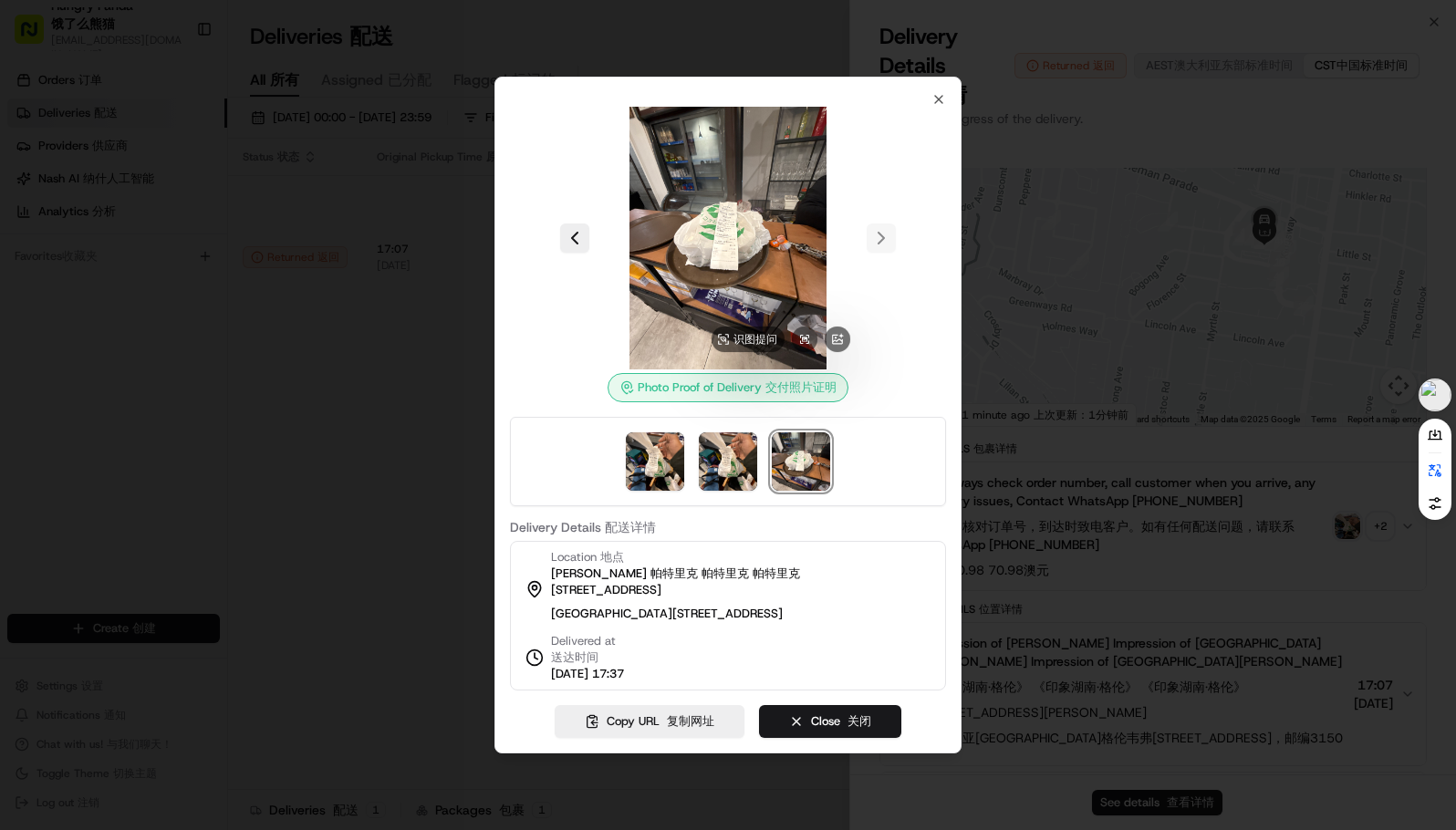
click at [741, 233] on img at bounding box center [727, 237] width 262 height 262
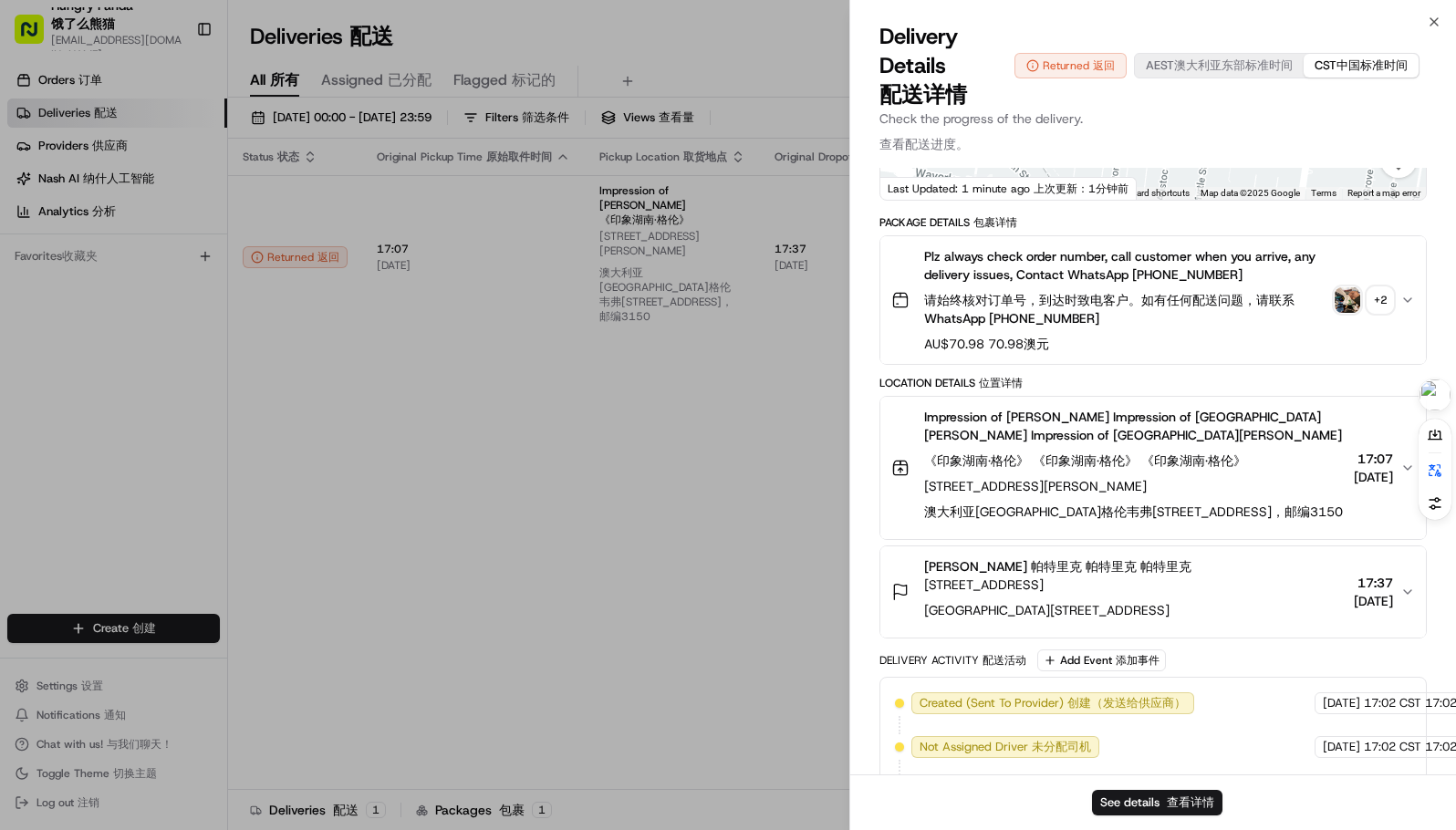
scroll to position [369, 0]
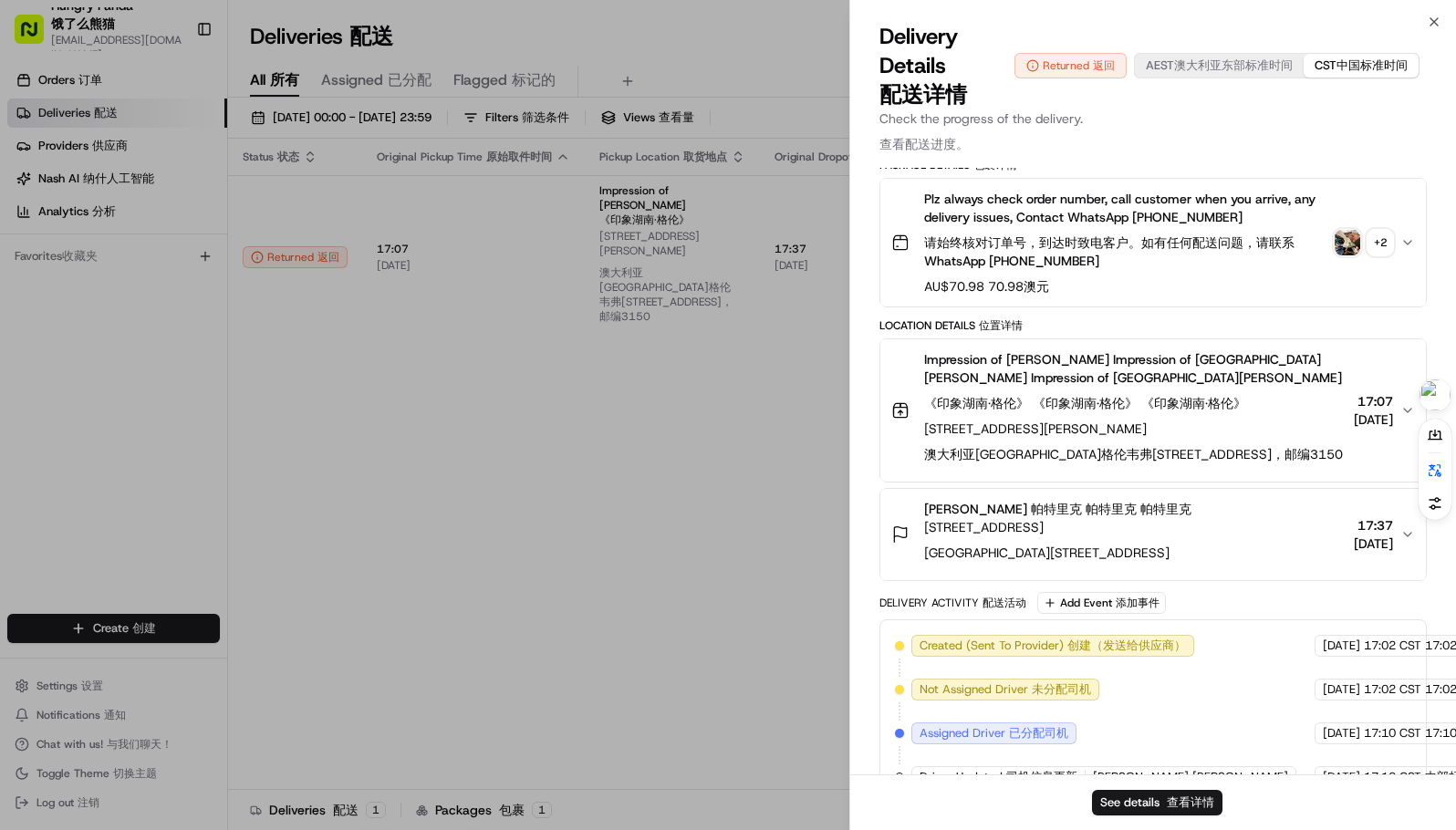
click at [1231, 484] on div "Location Details Location Details 位置详情 Impression of Hunan · Glen Impression of…" at bounding box center [1153, 449] width 547 height 262
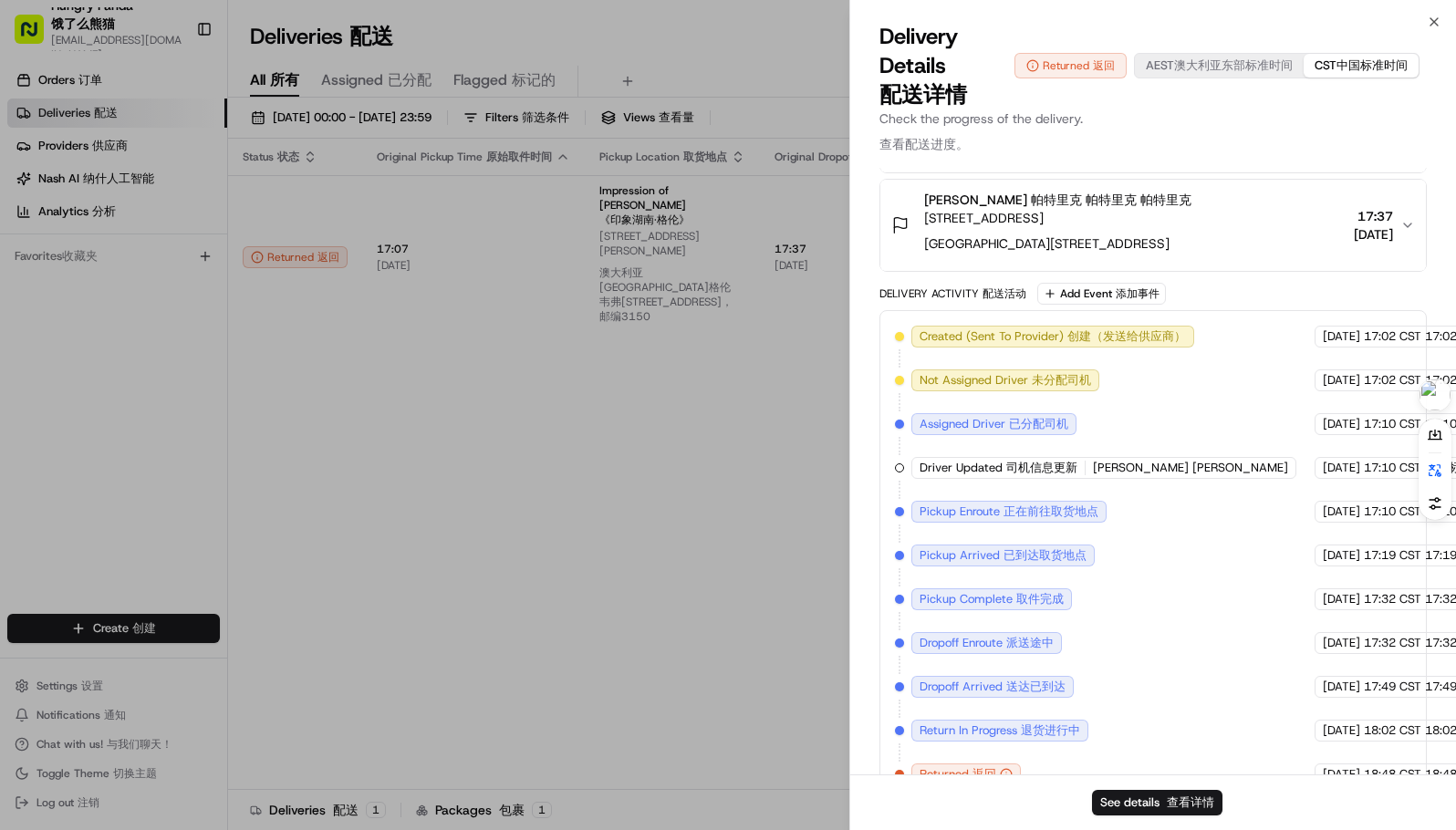
scroll to position [625, 0]
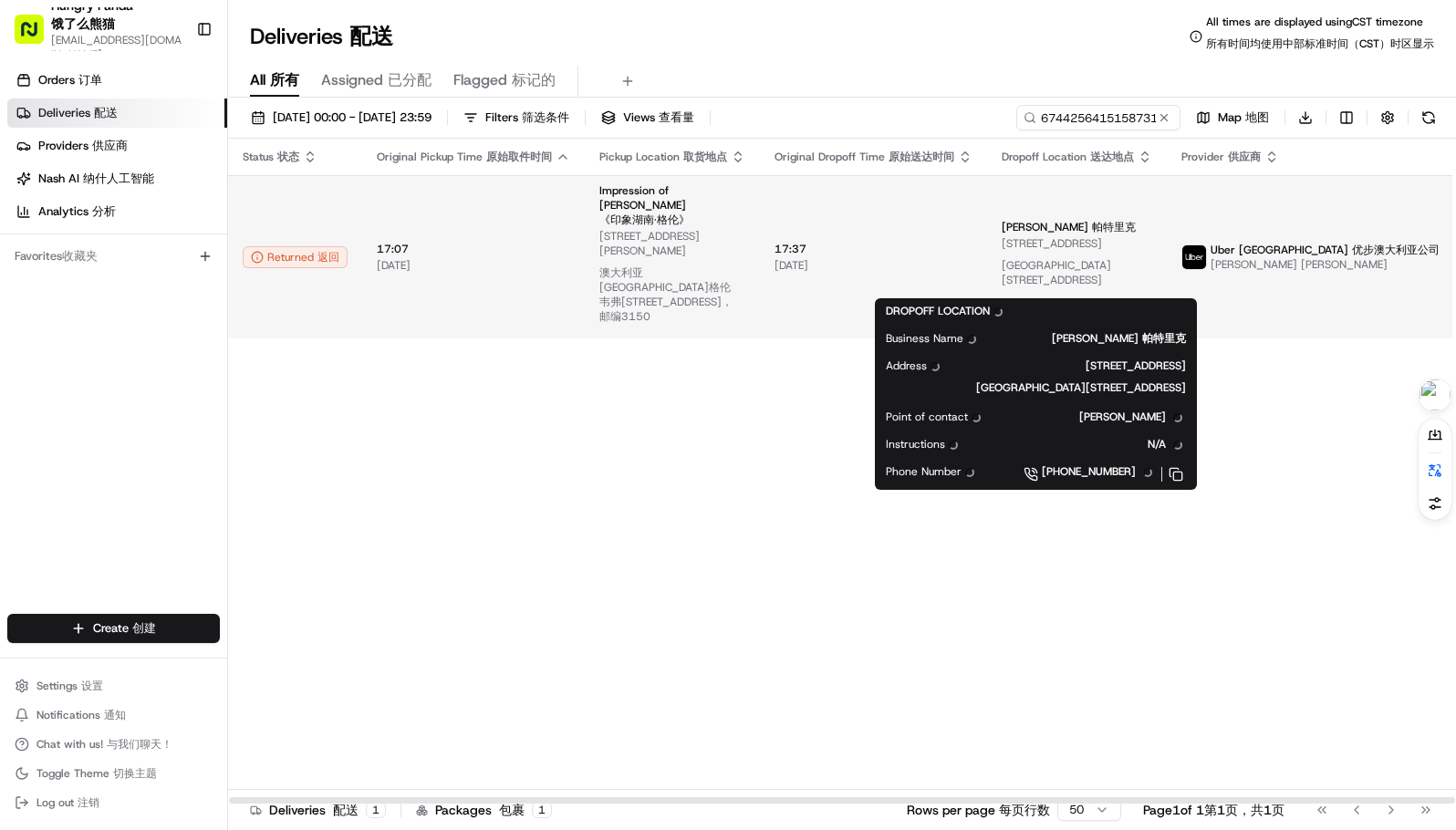
click at [1057, 244] on span "56 Torroodun St, Mount Waverley VIC 3149, Australia 56 Torroodun St, Mount Wave…" at bounding box center [1076, 265] width 151 height 59
